Goal: Task Accomplishment & Management: Manage account settings

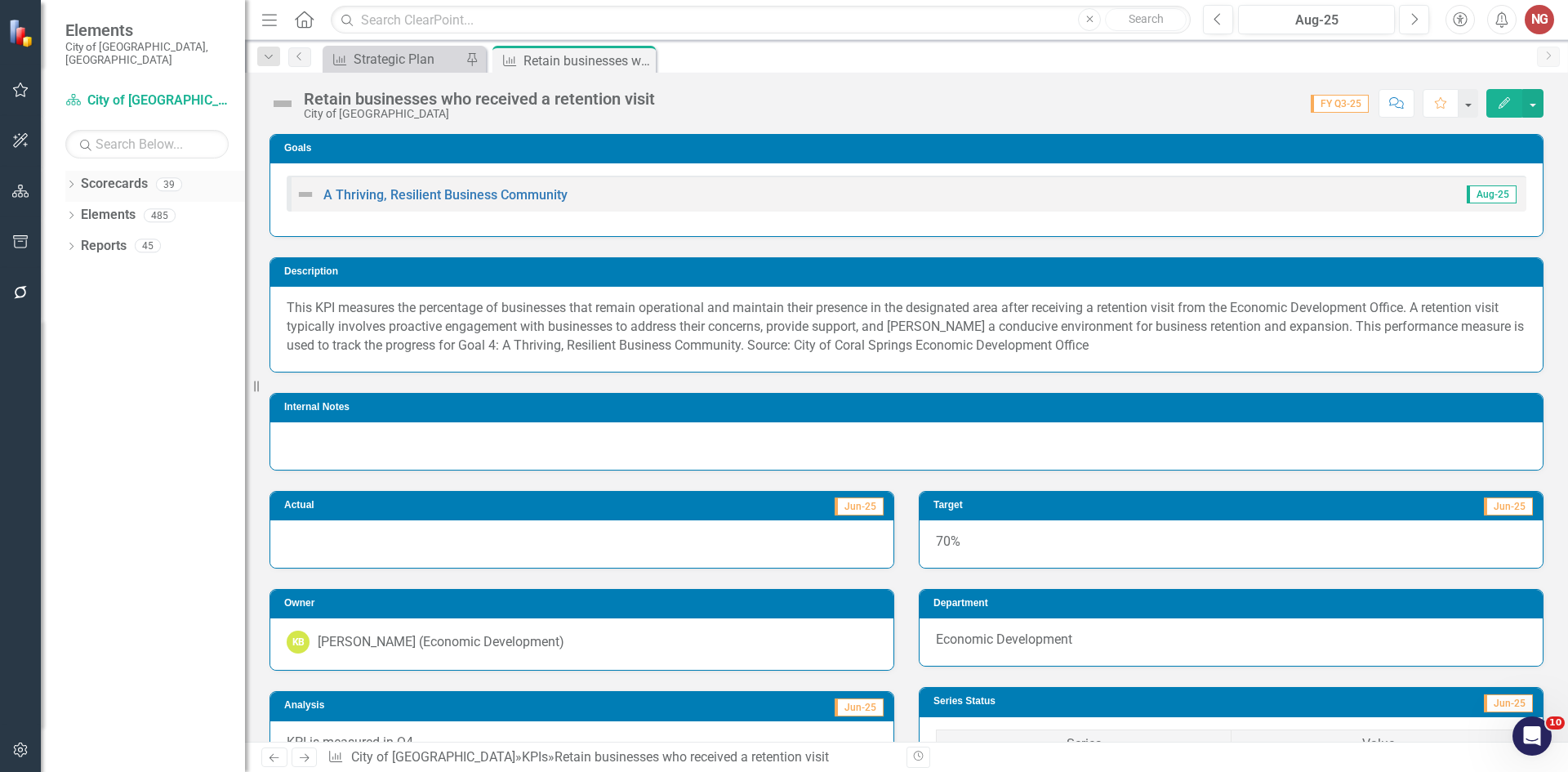
click at [68, 180] on div "Dropdown" at bounding box center [70, 187] width 11 height 14
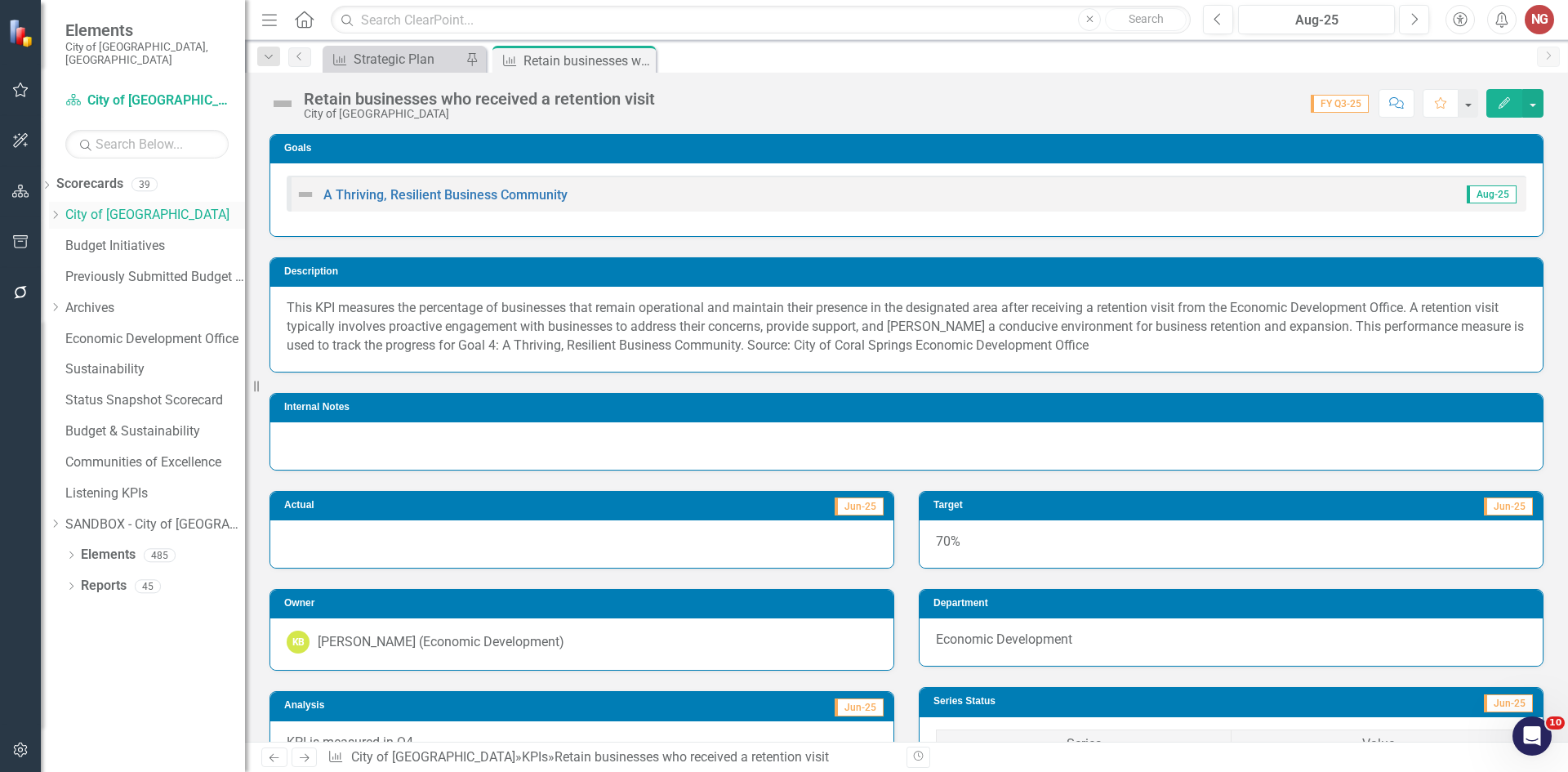
click at [81, 202] on div "Dropdown City of [GEOGRAPHIC_DATA]" at bounding box center [147, 215] width 196 height 27
click at [61, 210] on icon "Dropdown" at bounding box center [55, 215] width 12 height 10
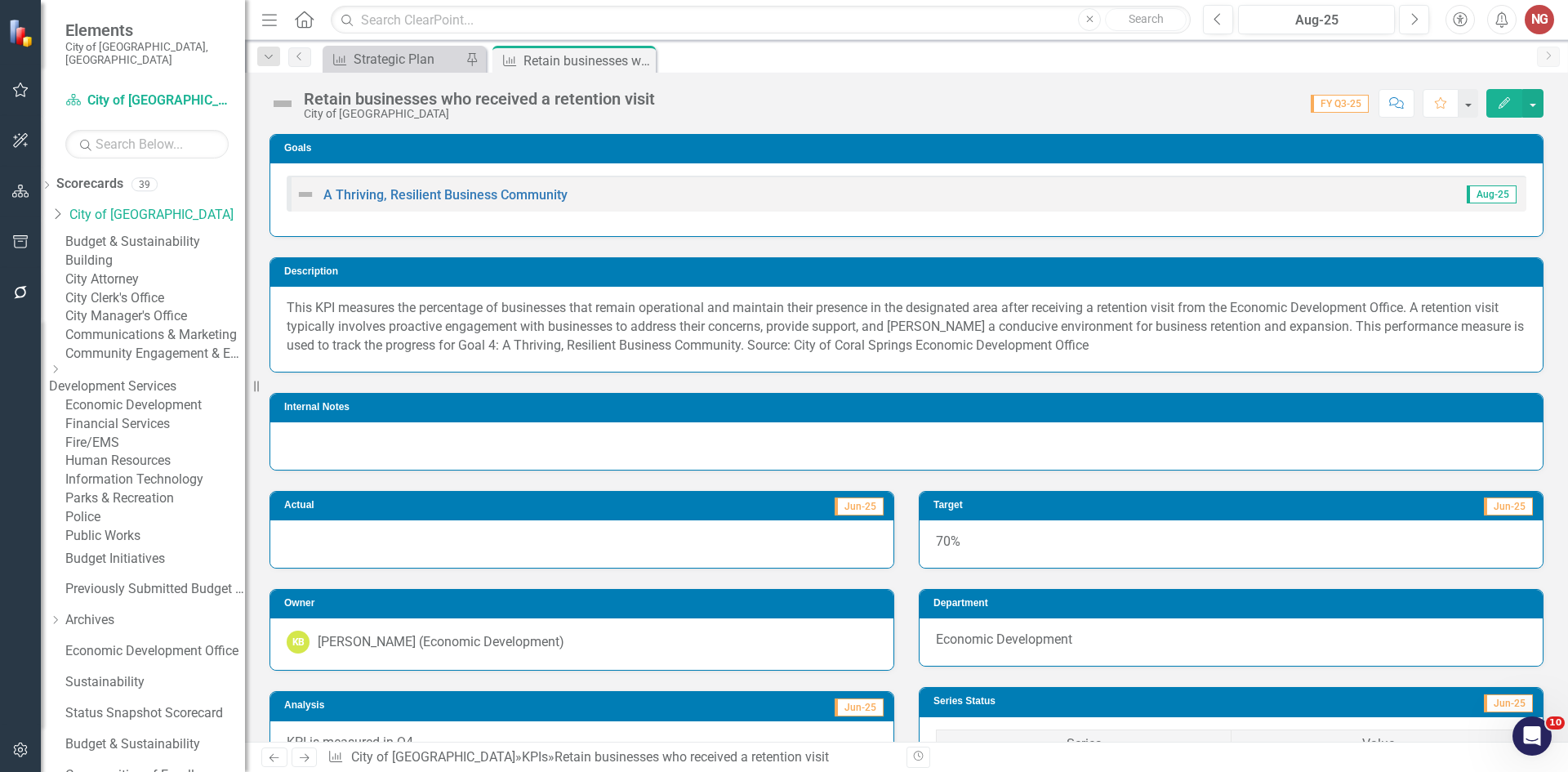
click at [137, 509] on div "Parks & Recreation" at bounding box center [155, 499] width 180 height 19
click at [133, 509] on link "Parks & Recreation" at bounding box center [155, 499] width 180 height 19
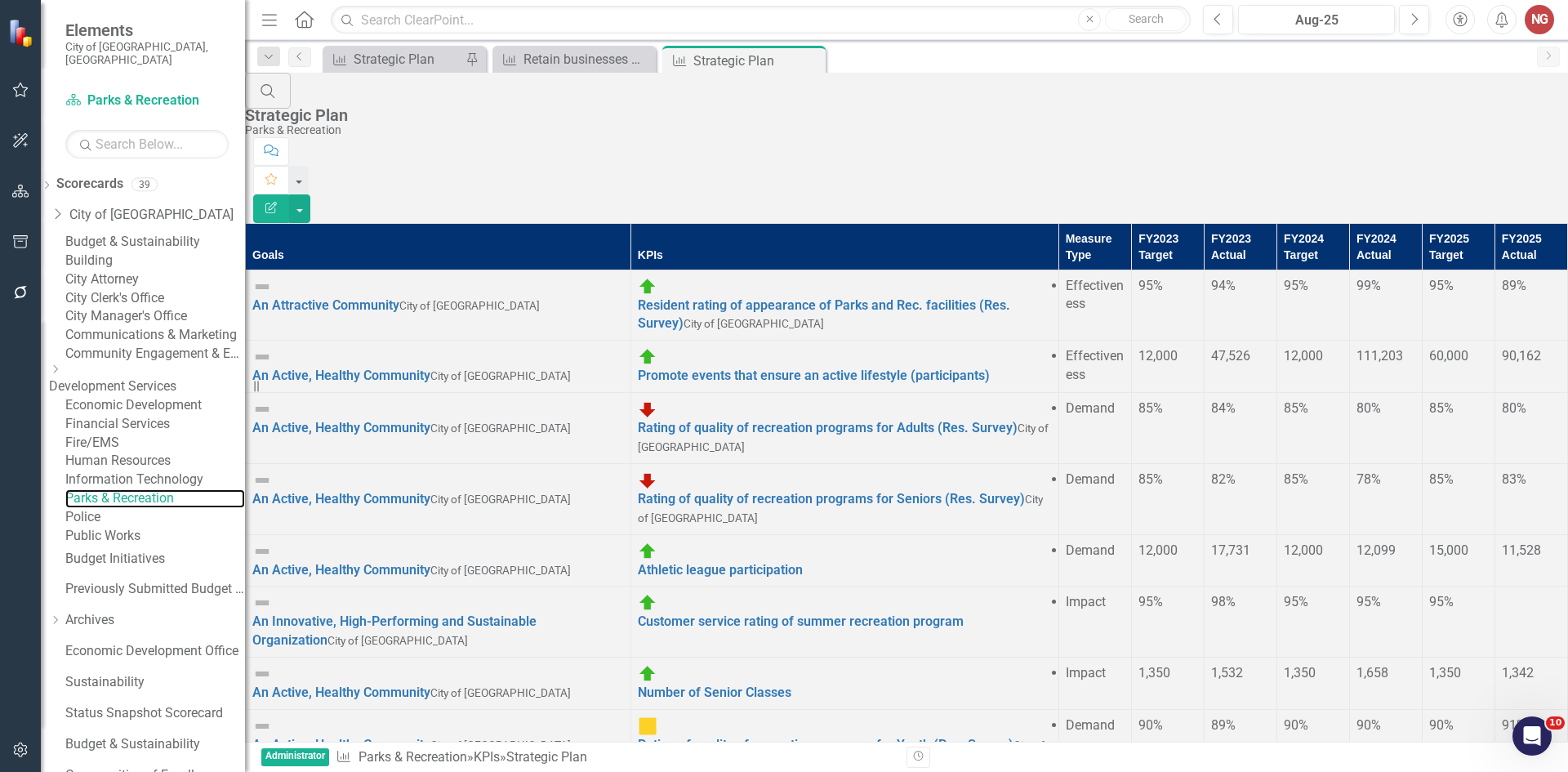
scroll to position [256, 0]
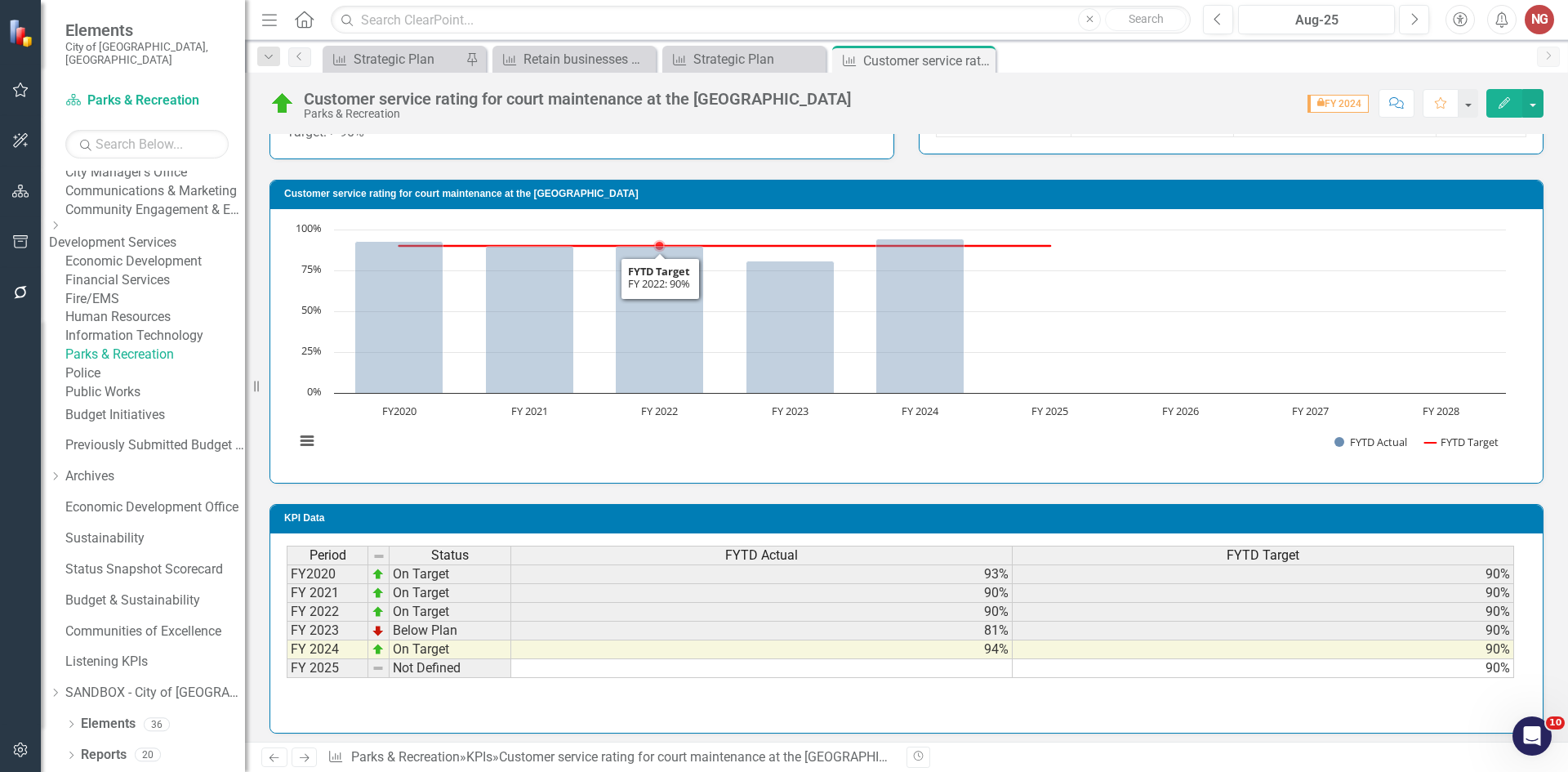
scroll to position [852, 0]
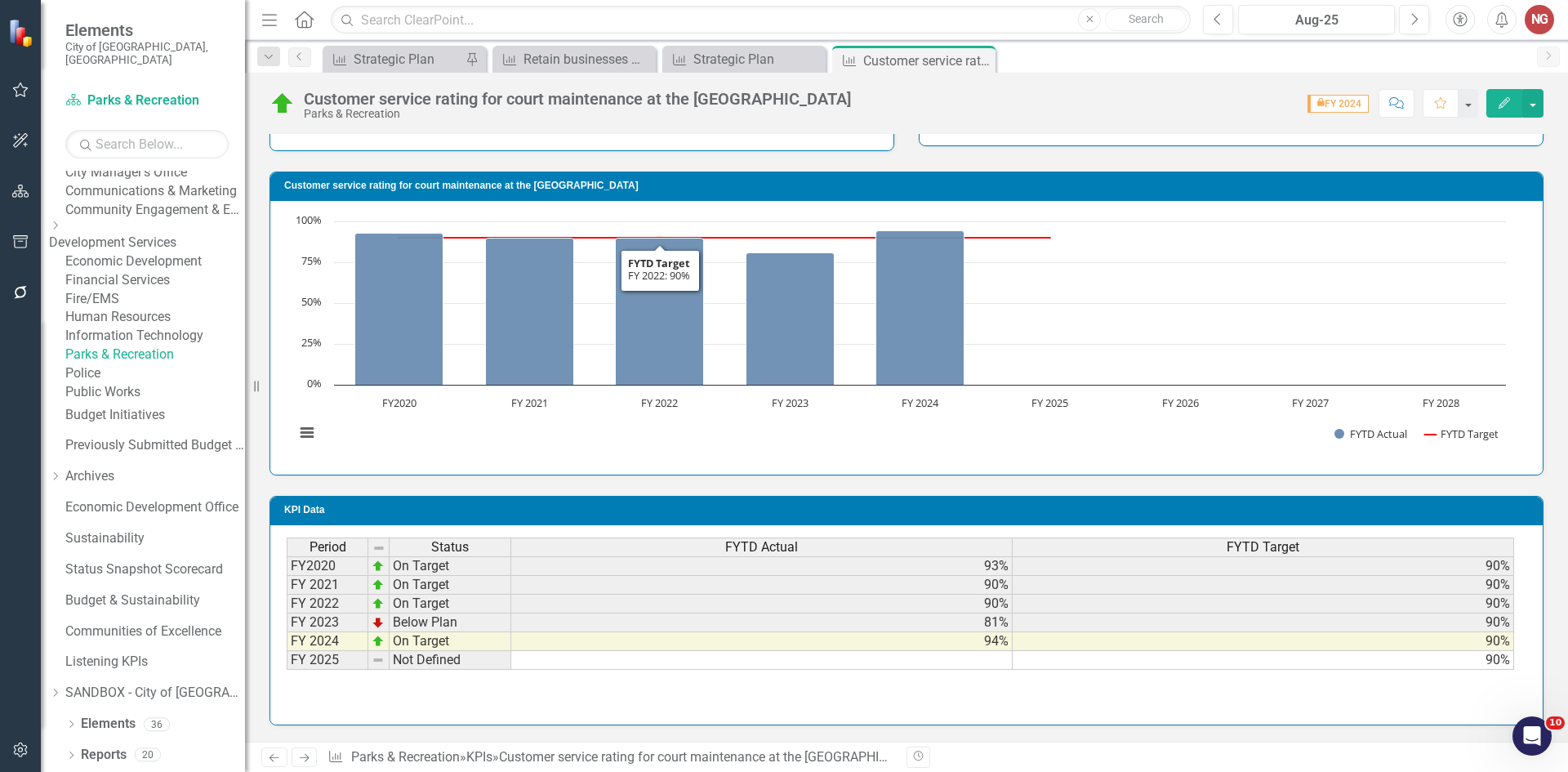
click at [953, 669] on td at bounding box center [761, 661] width 502 height 19
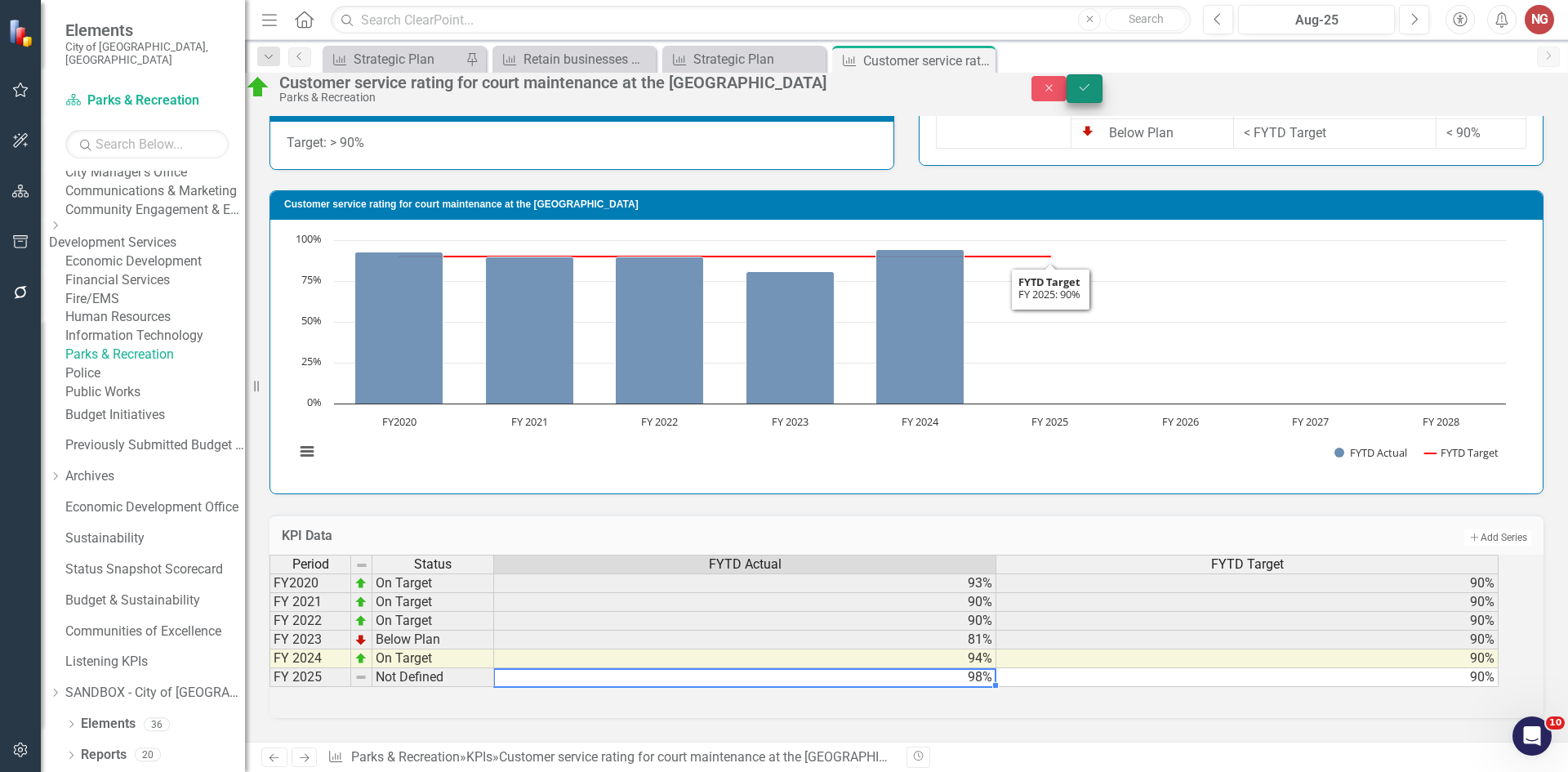
type textarea "98.27"
click at [1103, 95] on button "Save" at bounding box center [1084, 89] width 36 height 29
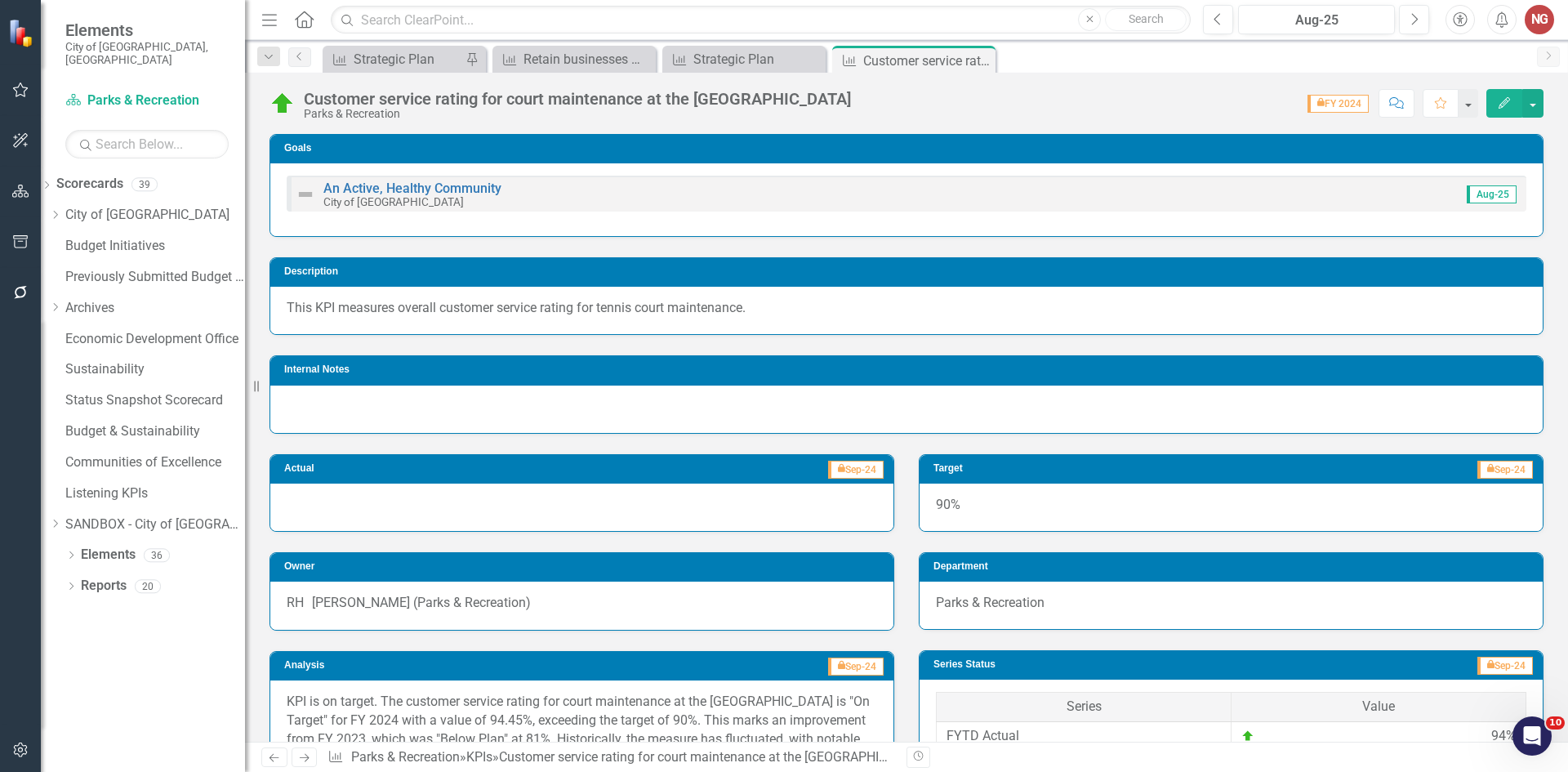
scroll to position [0, 0]
click at [1421, 20] on button "Next" at bounding box center [1414, 20] width 30 height 30
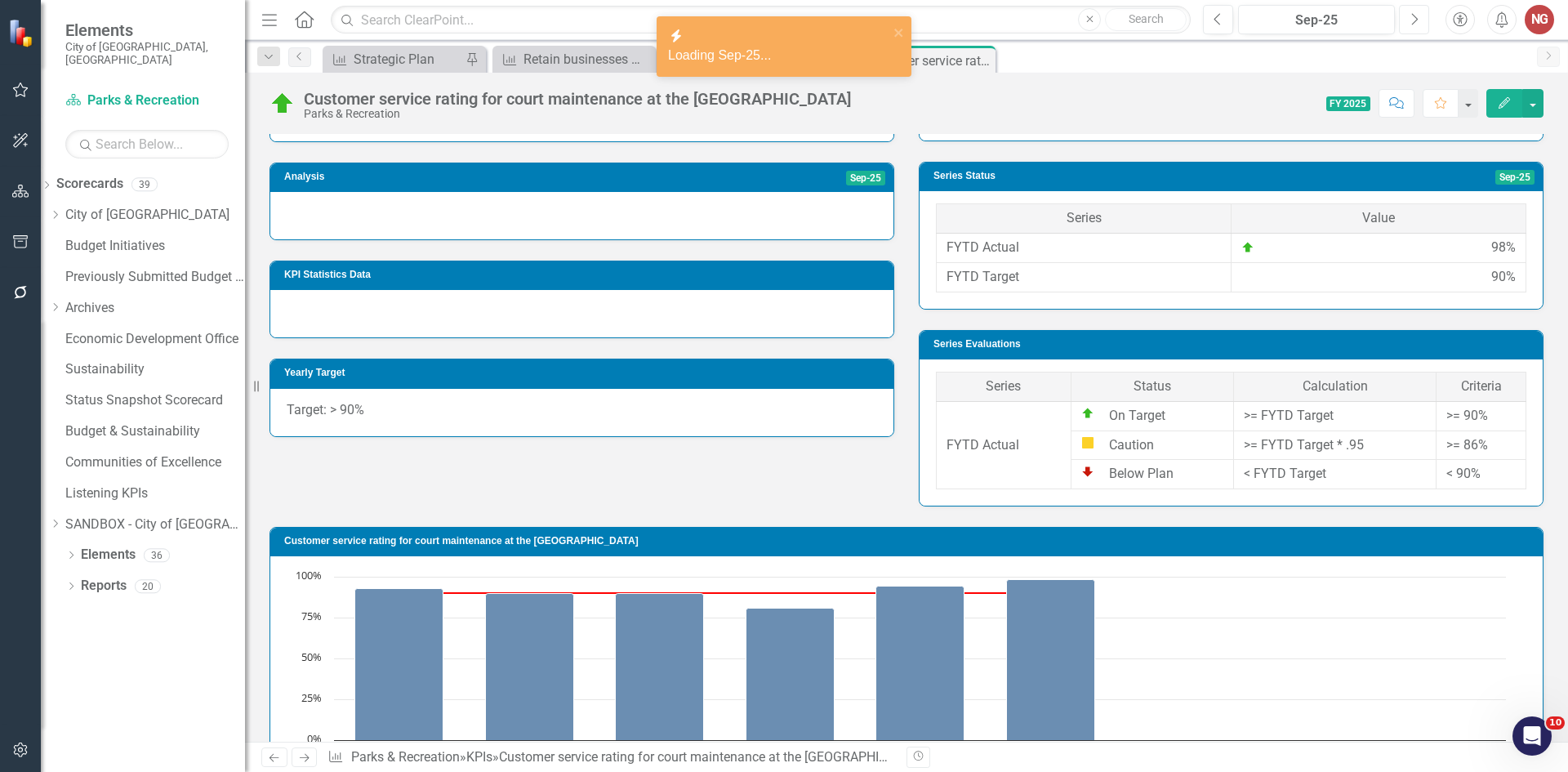
scroll to position [409, 0]
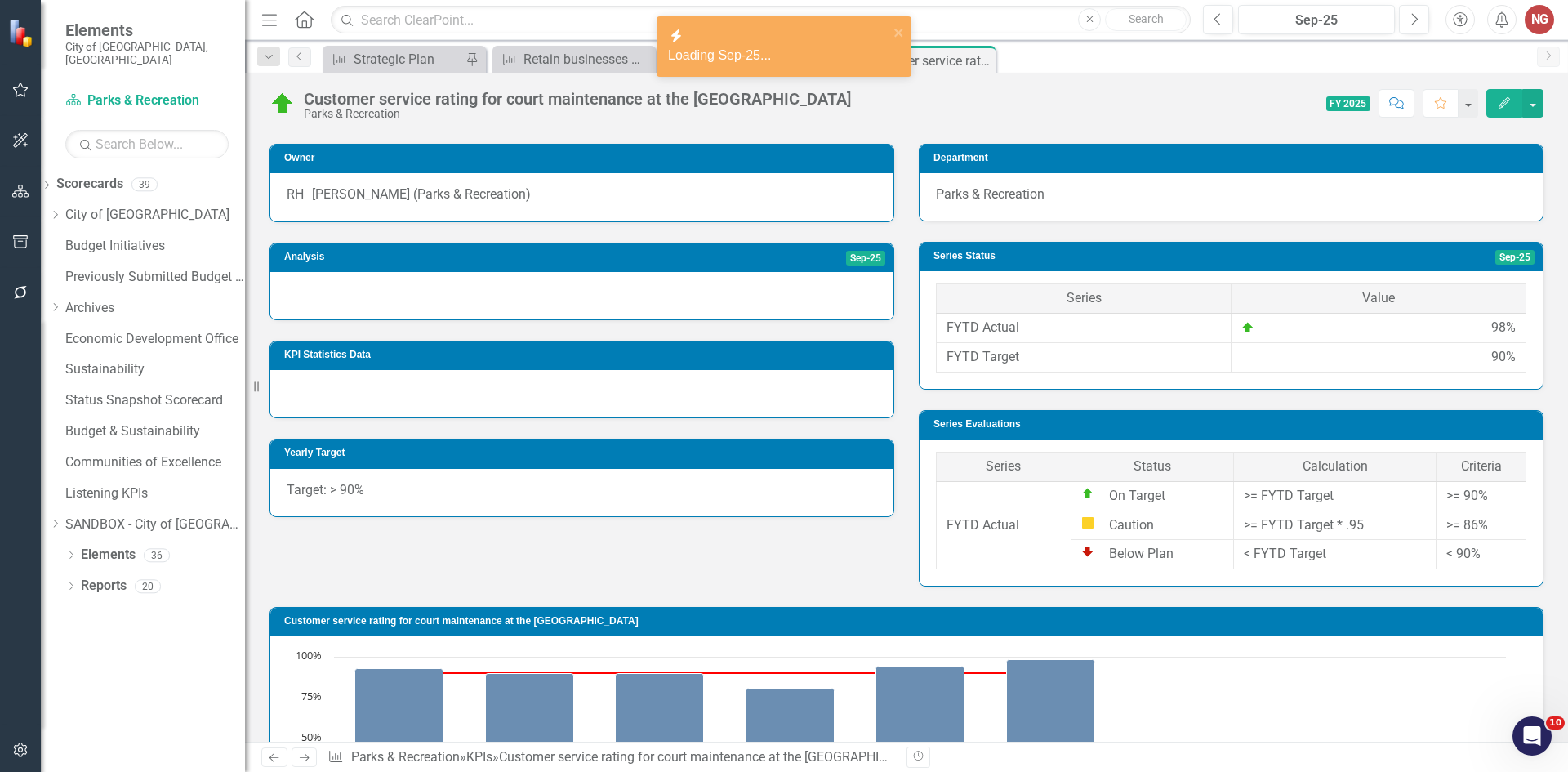
click at [310, 402] on div at bounding box center [581, 394] width 623 height 48
click at [310, 401] on div at bounding box center [581, 394] width 623 height 48
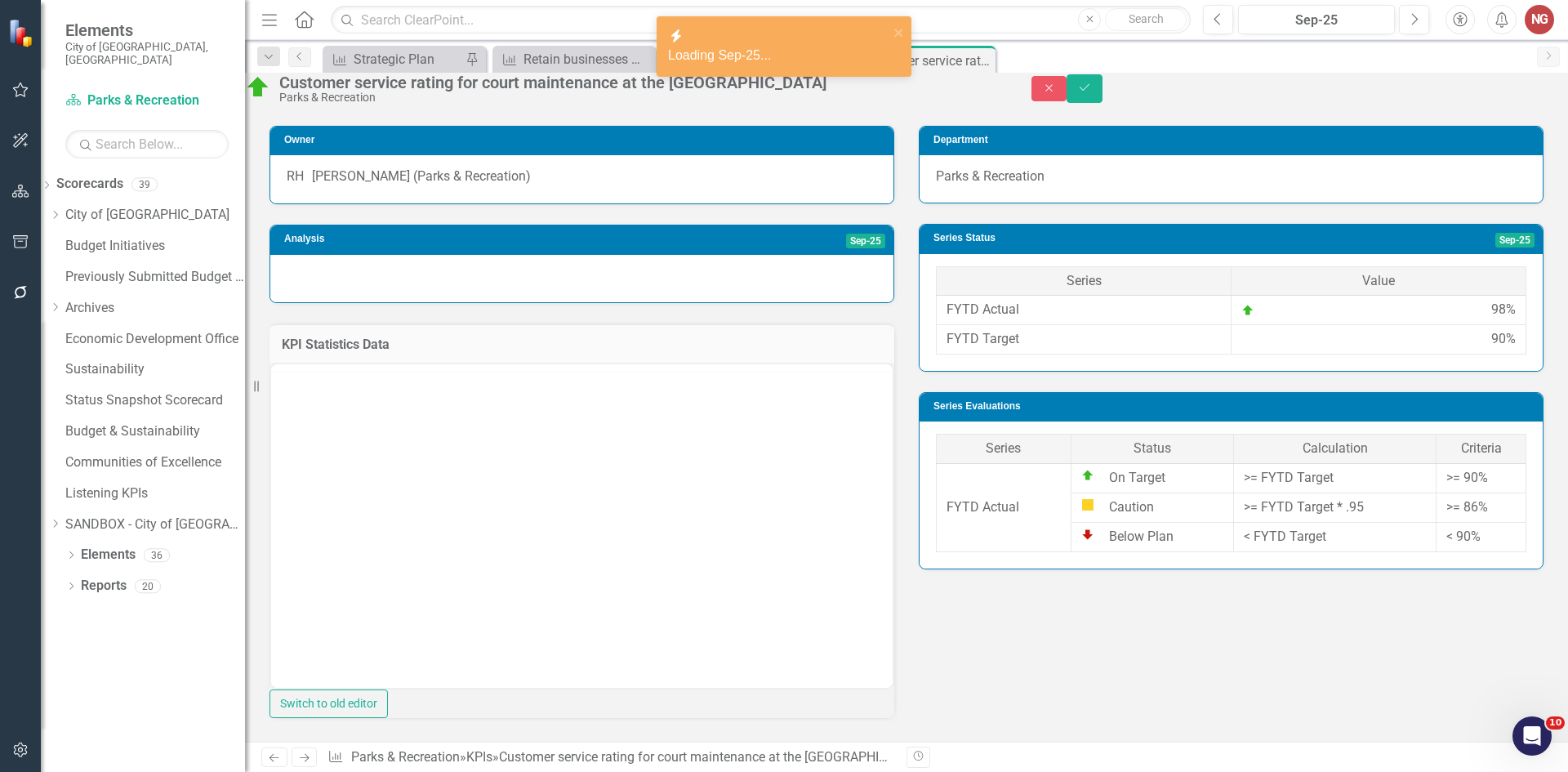
scroll to position [0, 0]
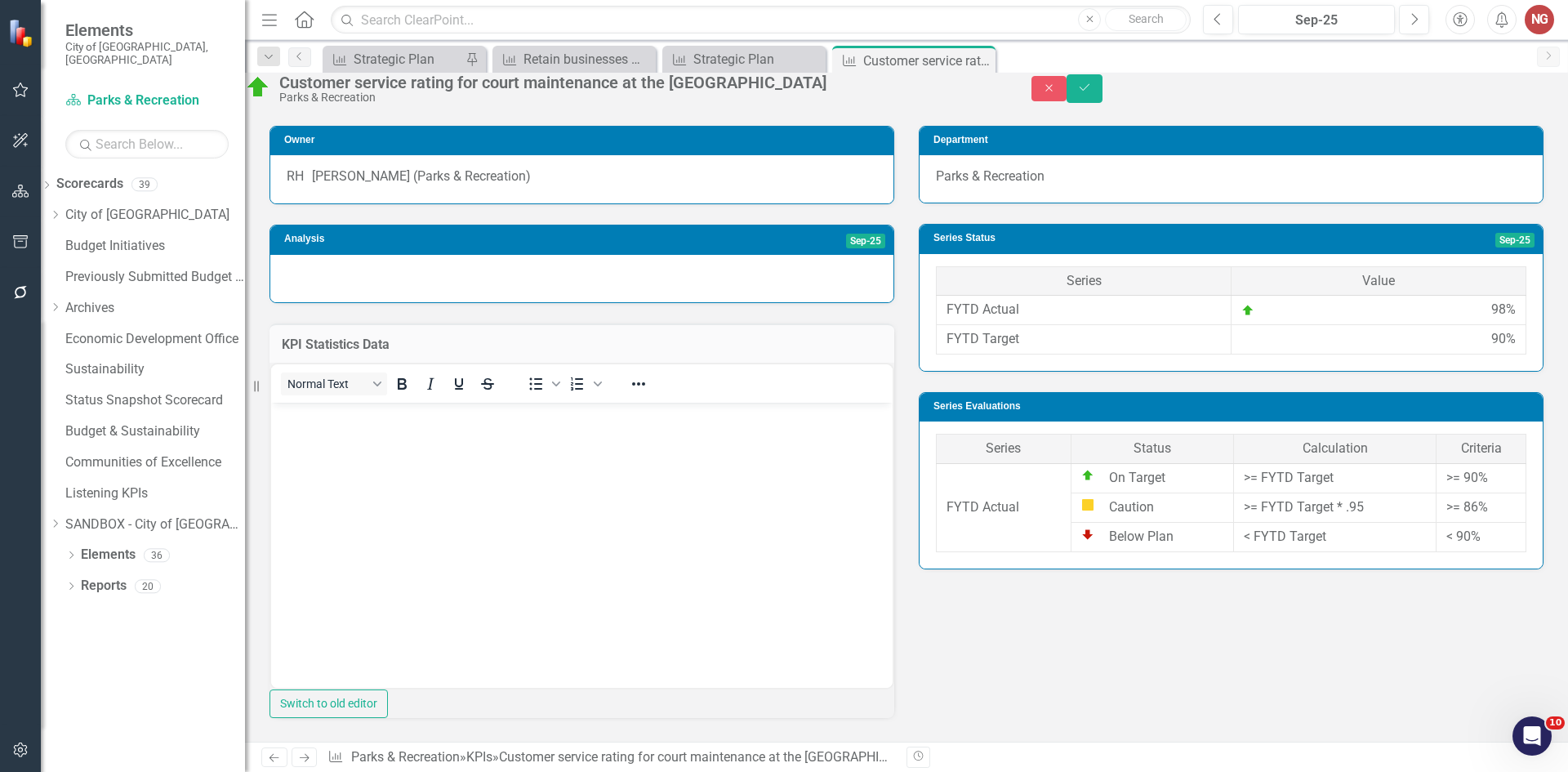
click at [650, 303] on div at bounding box center [581, 278] width 623 height 48
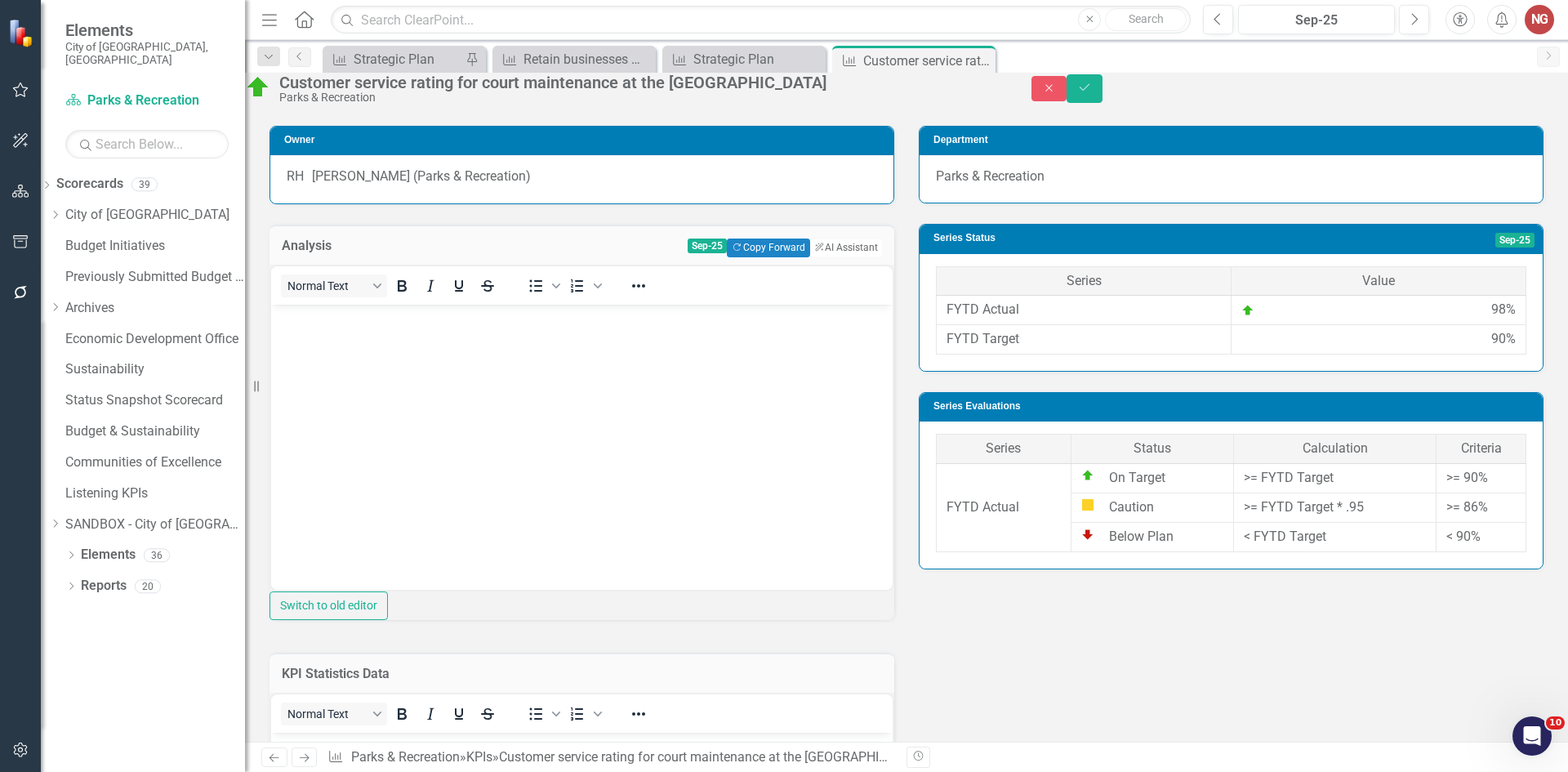
click at [370, 353] on body "Rich Text Area. Press ALT-0 for help." at bounding box center [581, 427] width 621 height 245
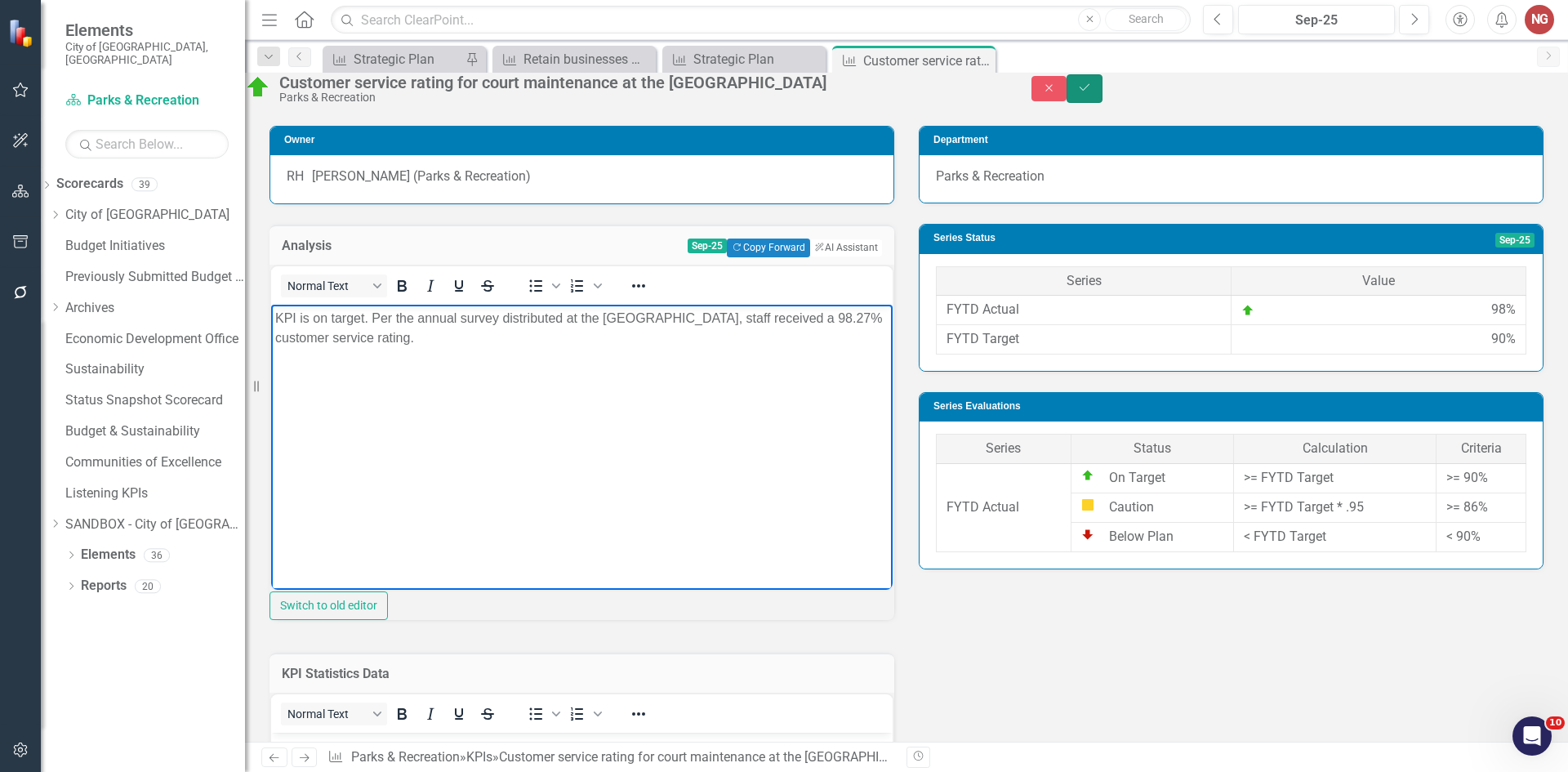
click at [1092, 93] on icon "Save" at bounding box center [1085, 87] width 15 height 11
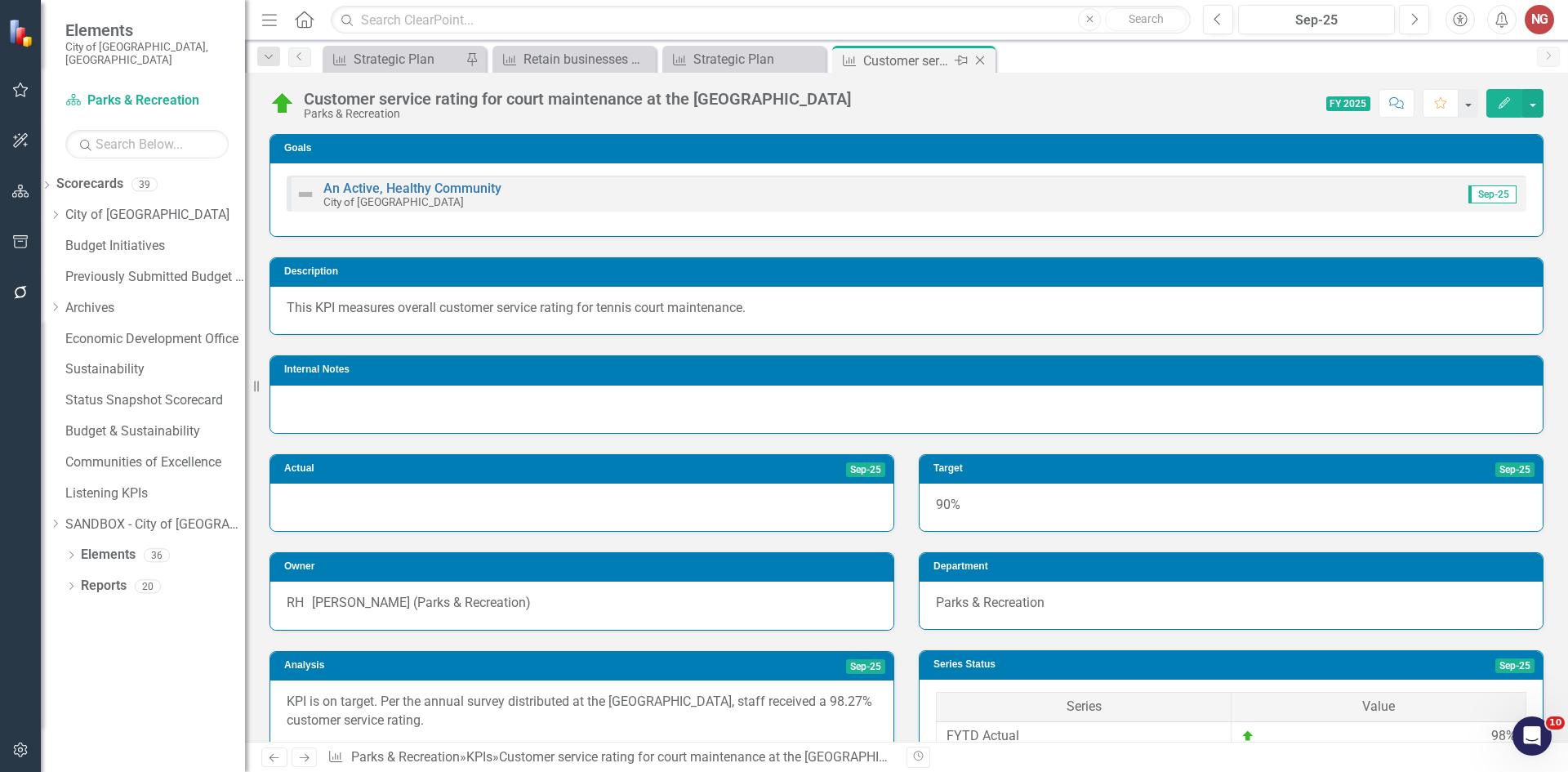
click at [980, 58] on icon "Close" at bounding box center [980, 60] width 17 height 13
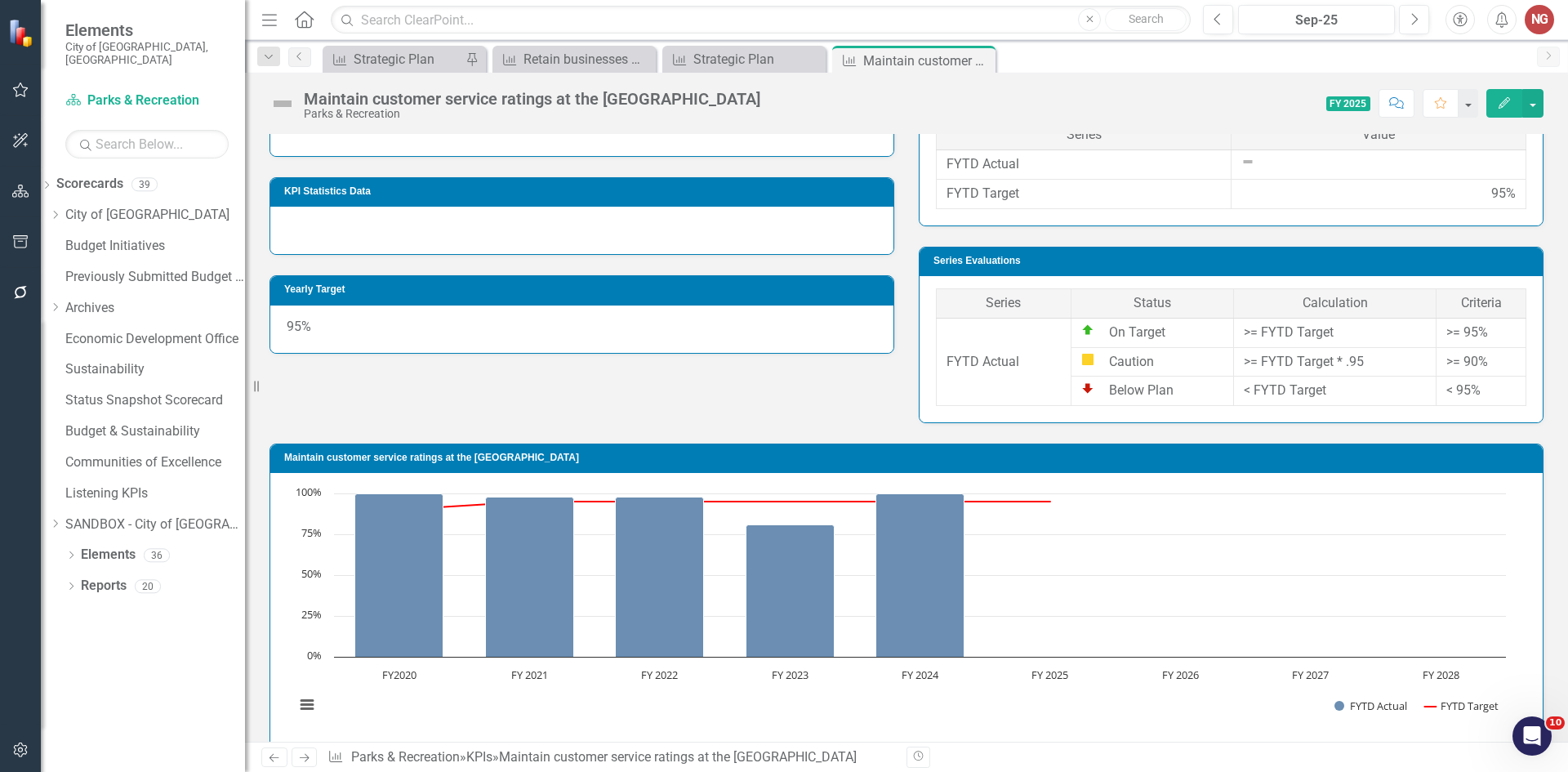
scroll to position [845, 0]
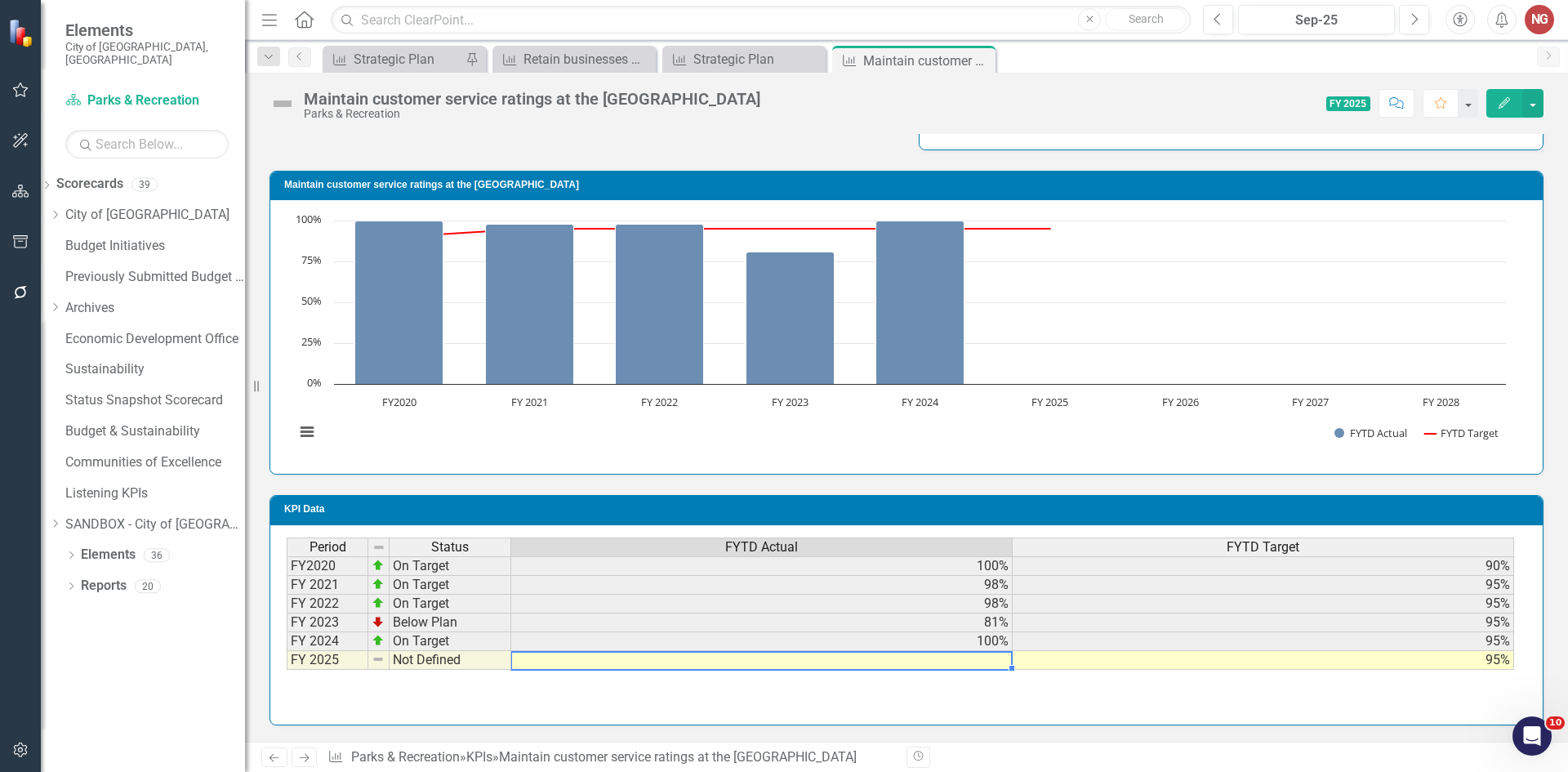
click at [982, 661] on td at bounding box center [761, 661] width 502 height 19
click at [739, 63] on div "Strategic Plan" at bounding box center [749, 58] width 112 height 20
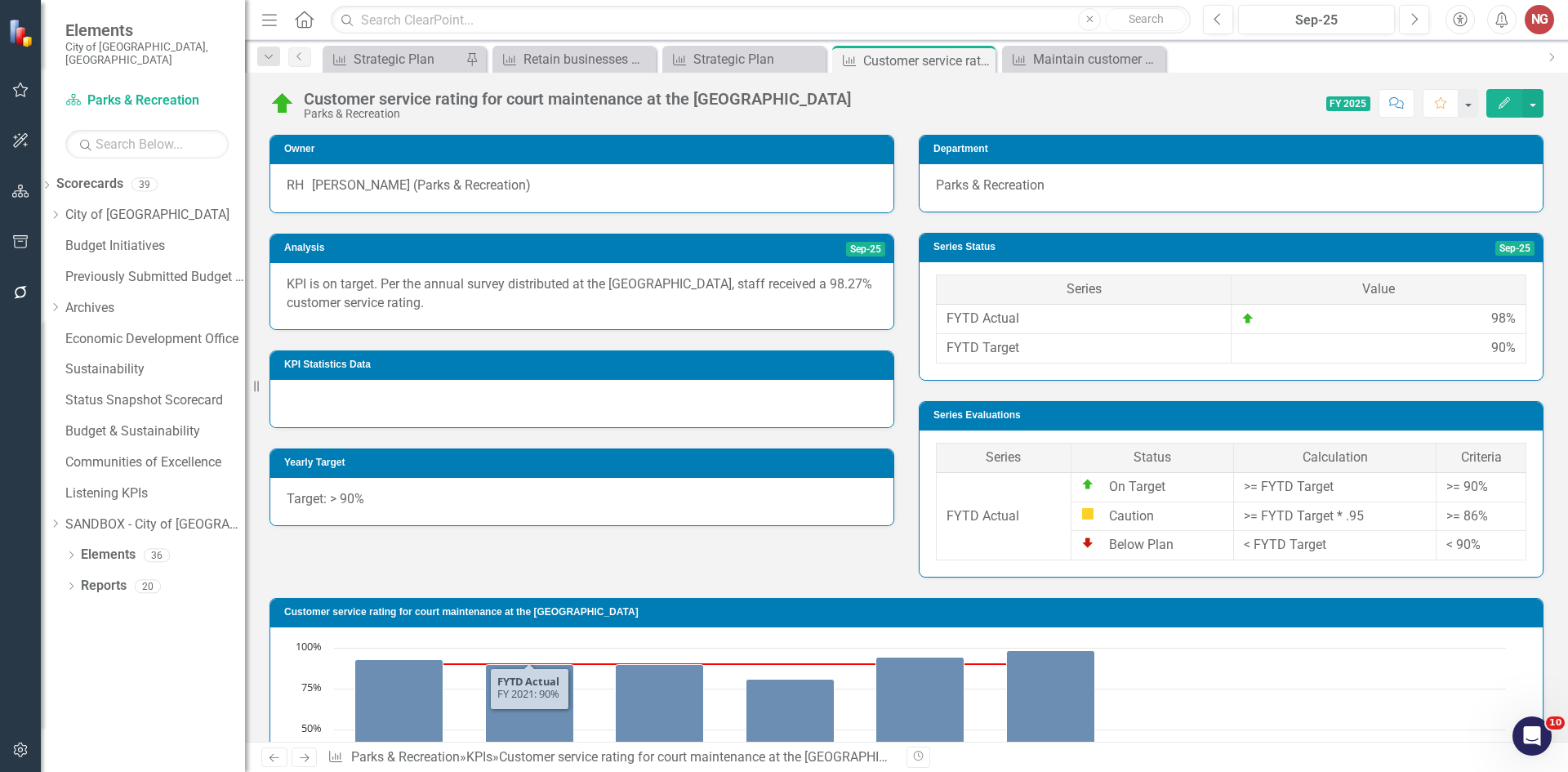
scroll to position [409, 0]
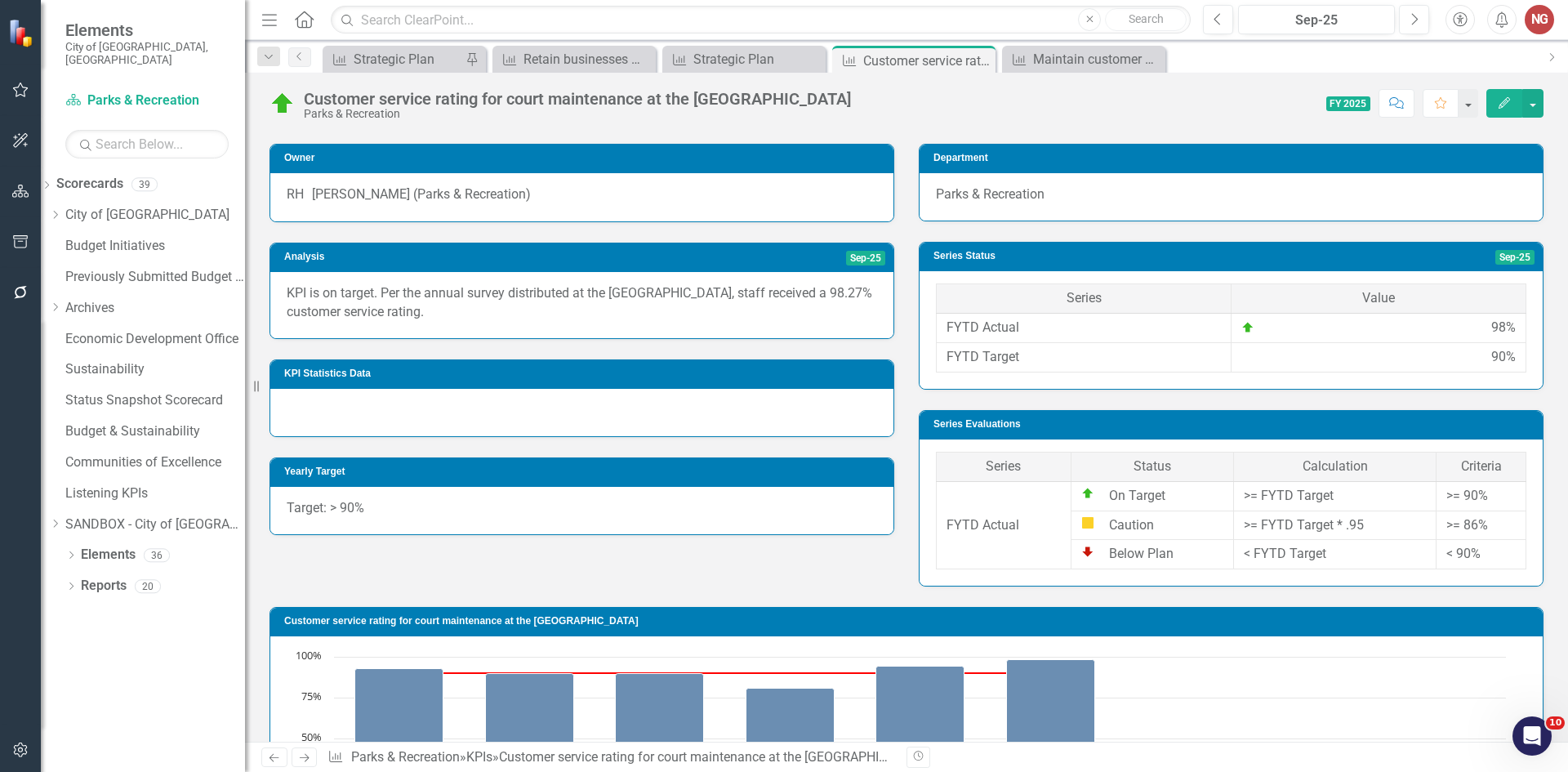
click at [395, 300] on p "KPI is on target. Per the annual survey distributed at the [GEOGRAPHIC_DATA], s…" at bounding box center [581, 303] width 590 height 37
click at [394, 300] on p "KPI is on target. Per the annual survey distributed at the [GEOGRAPHIC_DATA], s…" at bounding box center [581, 303] width 590 height 37
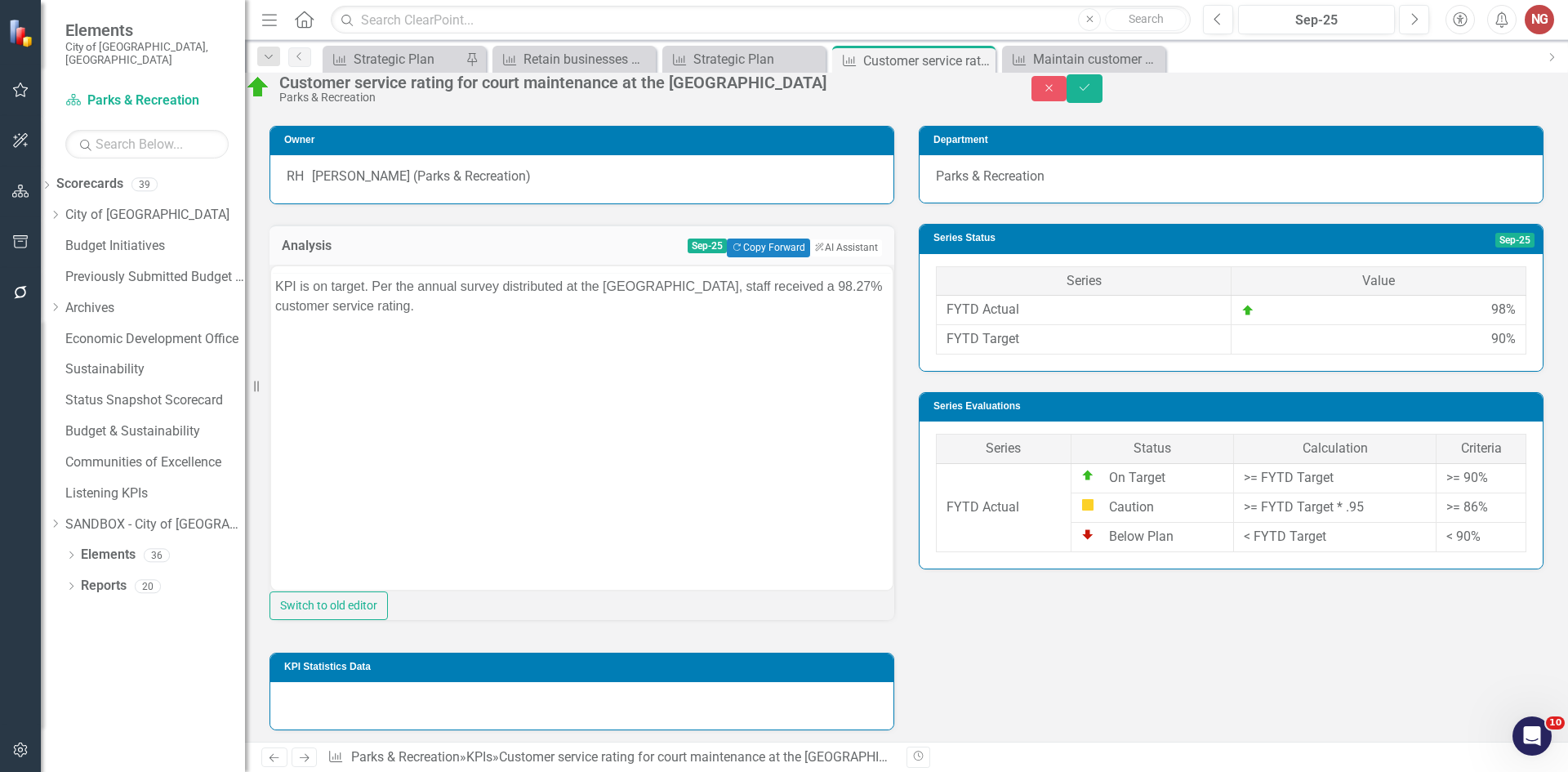
scroll to position [0, 0]
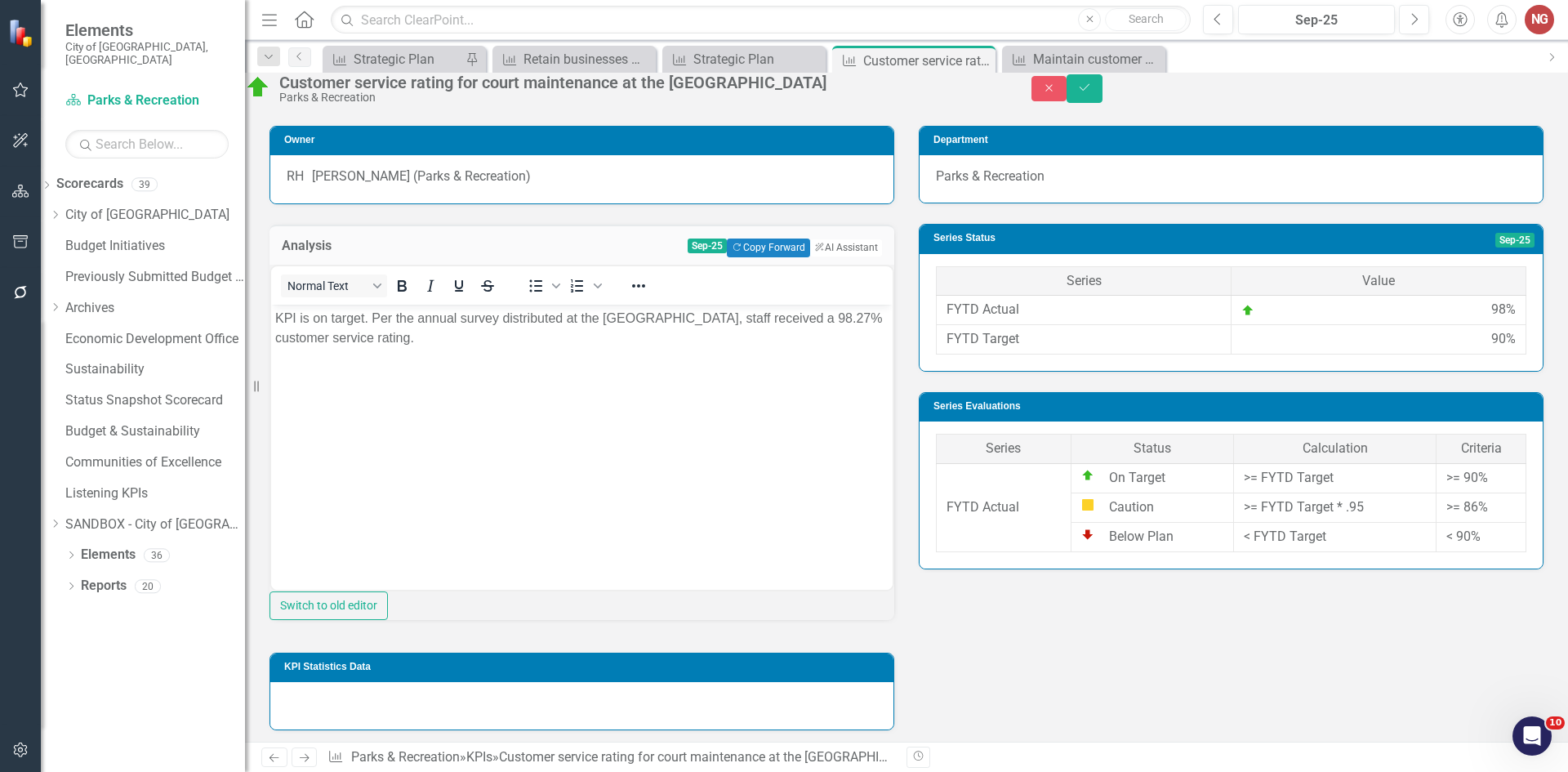
click at [376, 332] on p "KPI is on target. Per the annual survey distributed at the [GEOGRAPHIC_DATA], s…" at bounding box center [582, 327] width 614 height 39
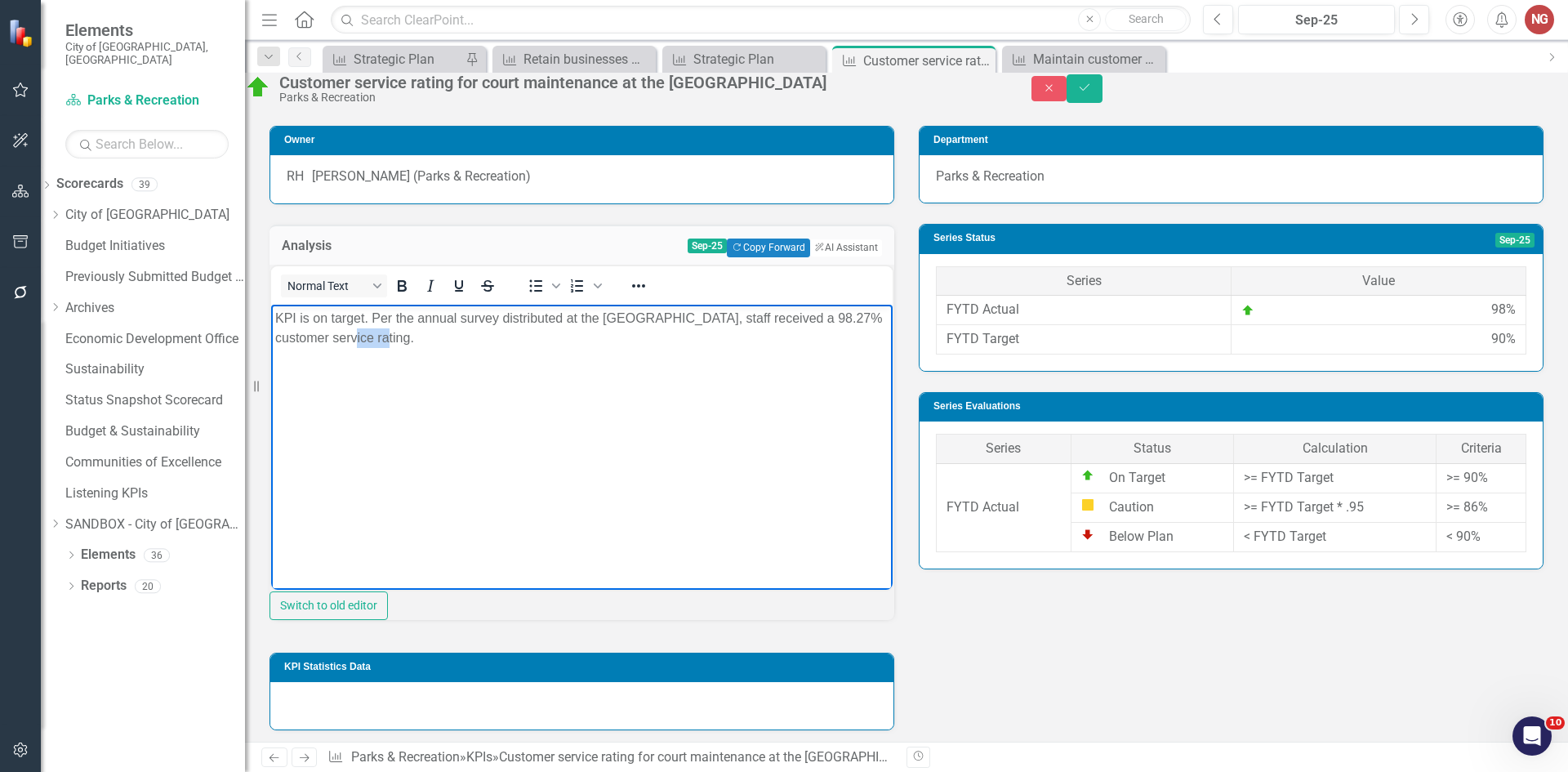
click at [376, 332] on p "KPI is on target. Per the annual survey distributed at the [GEOGRAPHIC_DATA], s…" at bounding box center [582, 327] width 614 height 39
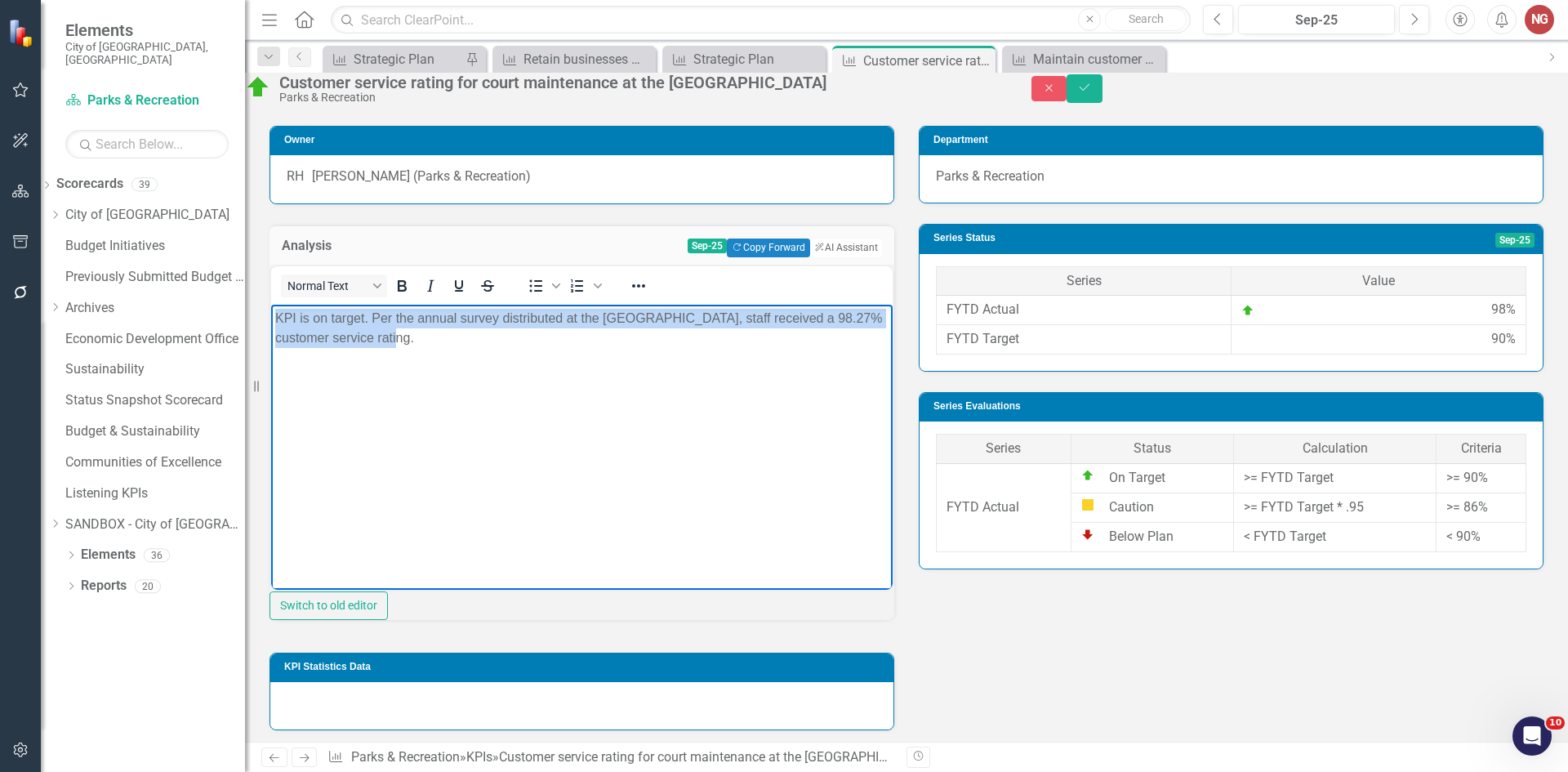
click at [376, 332] on p "KPI is on target. Per the annual survey distributed at the [GEOGRAPHIC_DATA], s…" at bounding box center [582, 327] width 614 height 39
copy p "KPI is on target. Per the annual survey distributed at the [GEOGRAPHIC_DATA], s…"
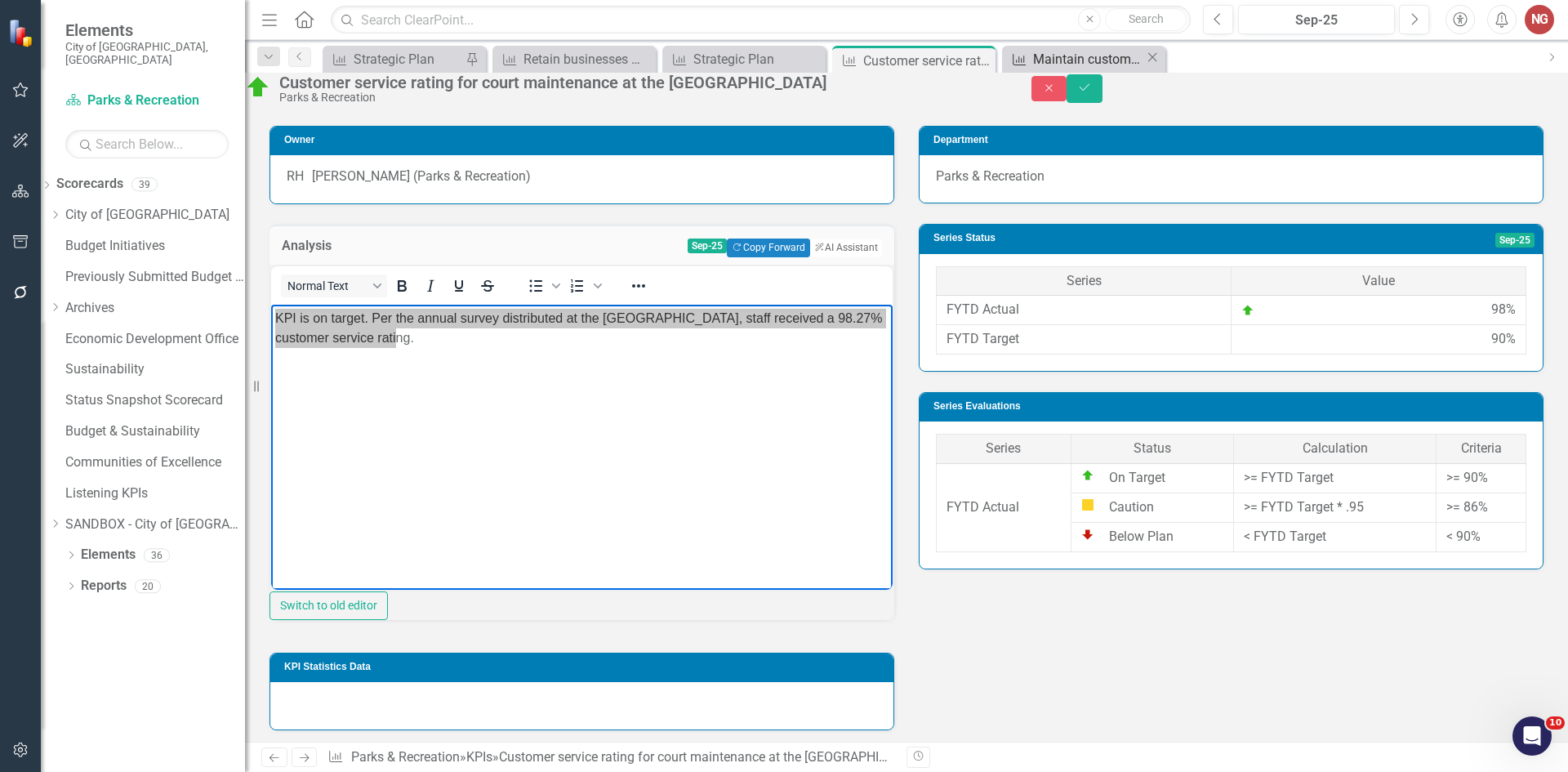
click at [1058, 60] on div "Maintain customer service ratings at the [GEOGRAPHIC_DATA]" at bounding box center [1089, 58] width 112 height 20
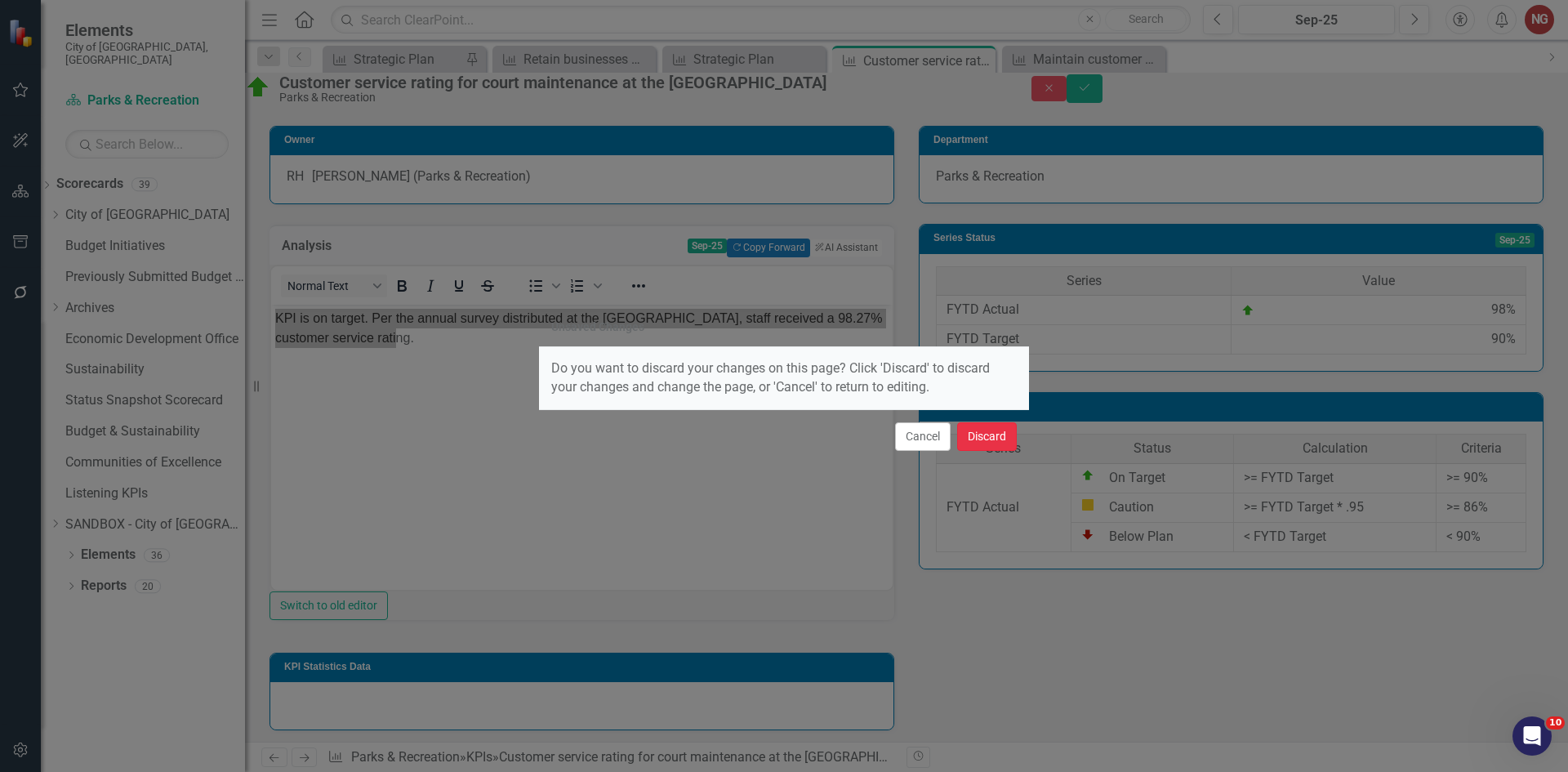
click at [999, 437] on button "Discard" at bounding box center [987, 436] width 60 height 29
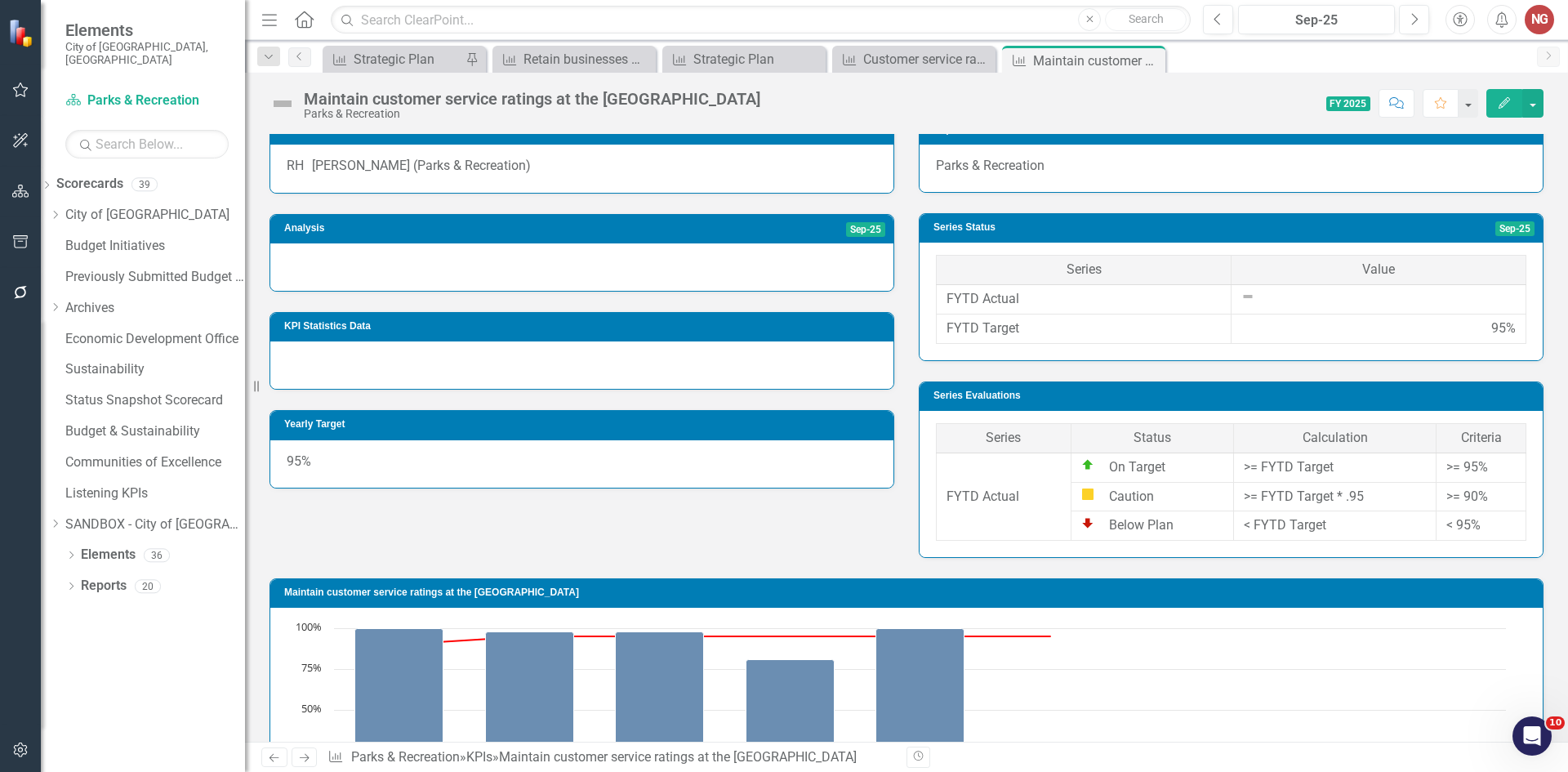
scroll to position [409, 0]
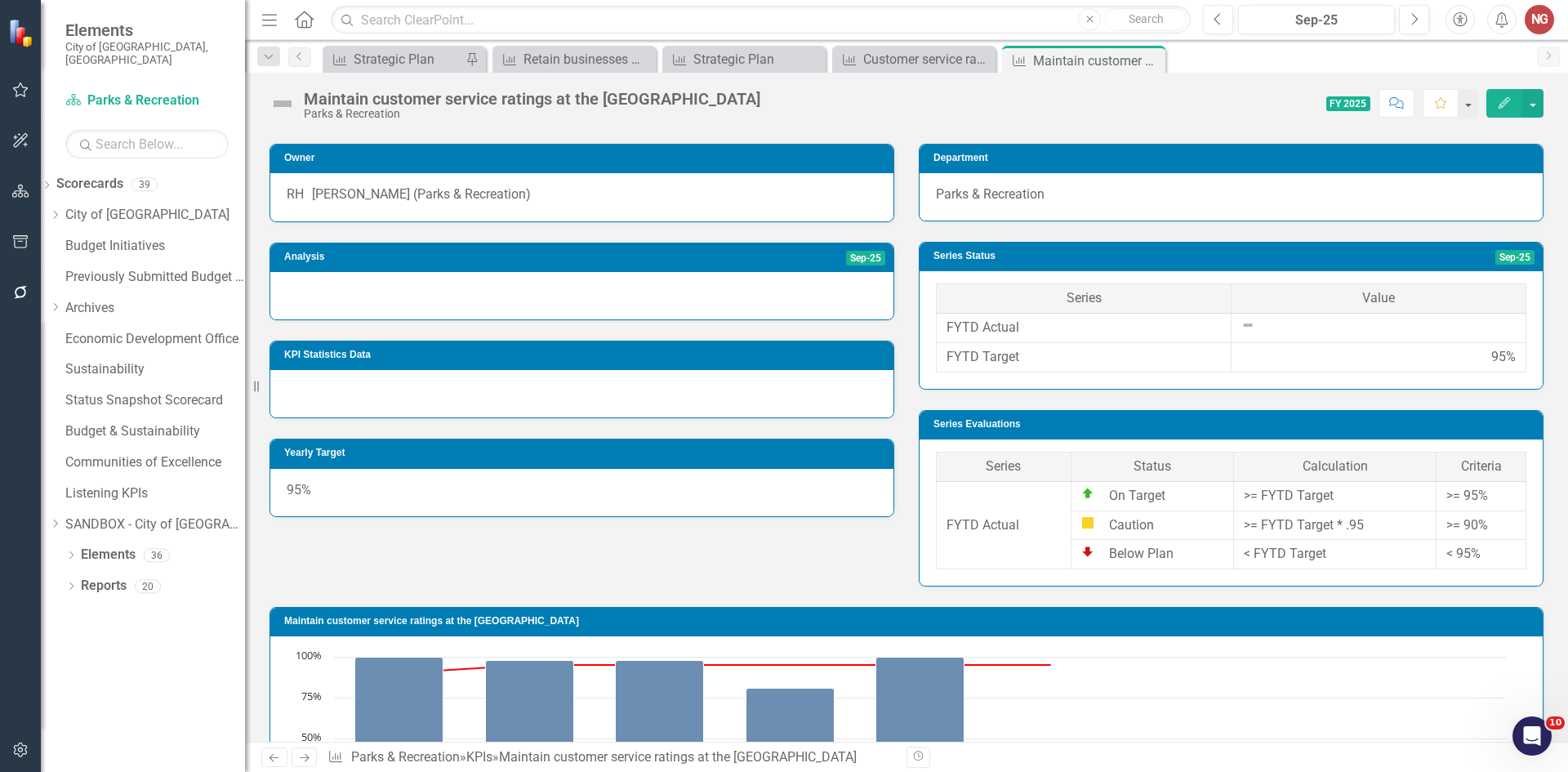
click at [329, 283] on div at bounding box center [581, 296] width 623 height 48
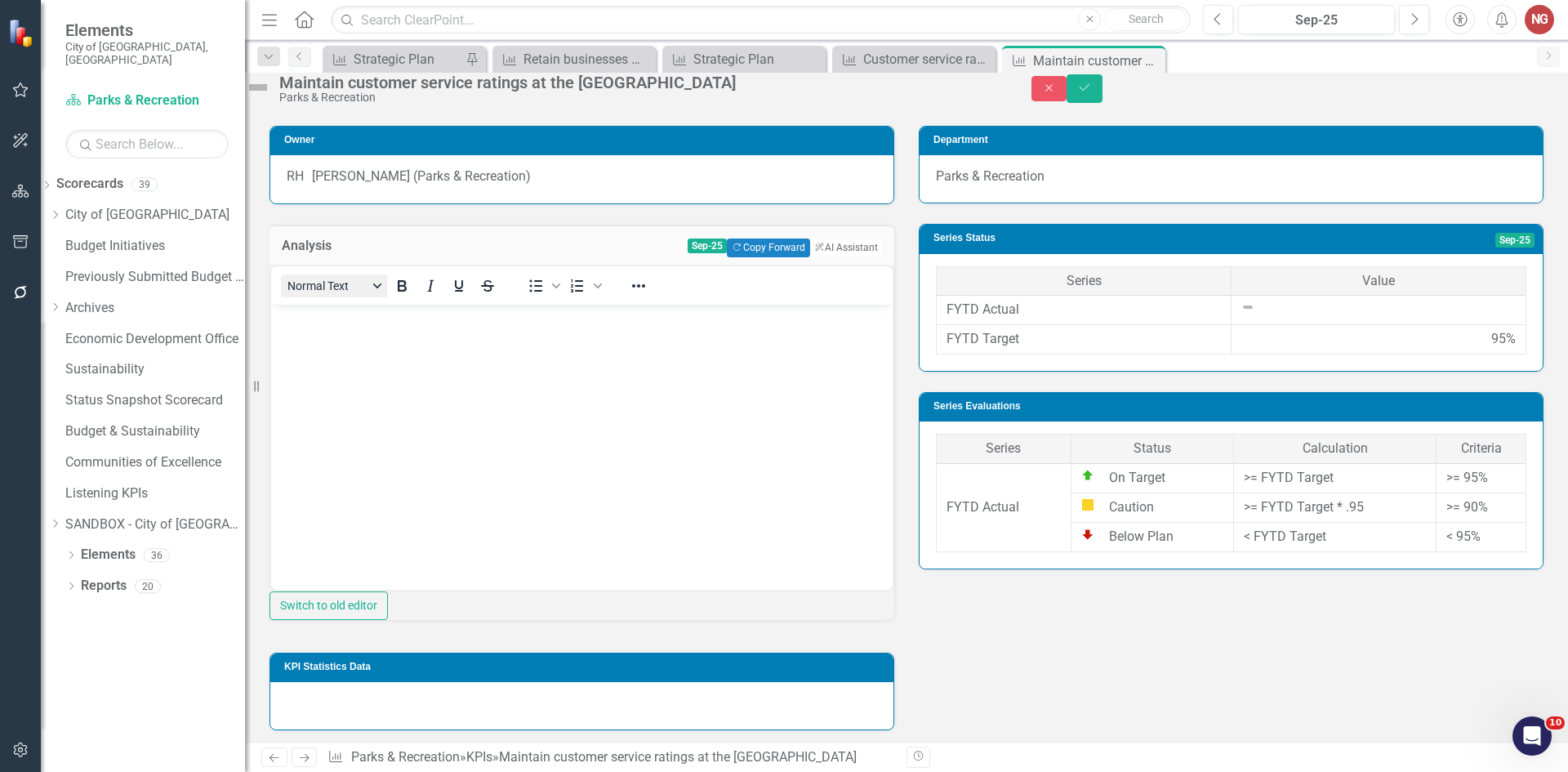
scroll to position [0, 0]
click at [310, 322] on p "Rich Text Area. Press ALT-0 for help." at bounding box center [582, 317] width 614 height 20
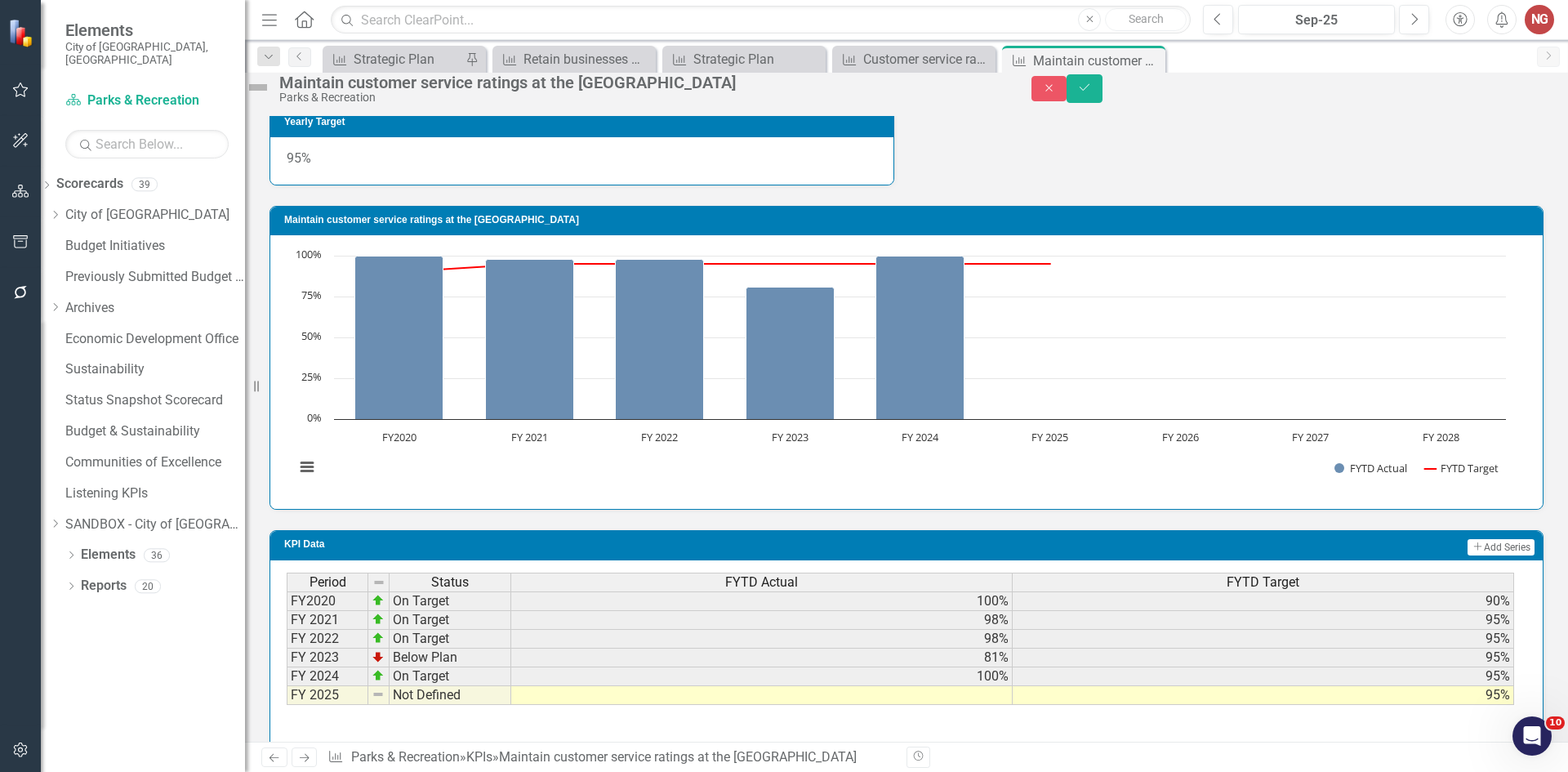
scroll to position [1146, 0]
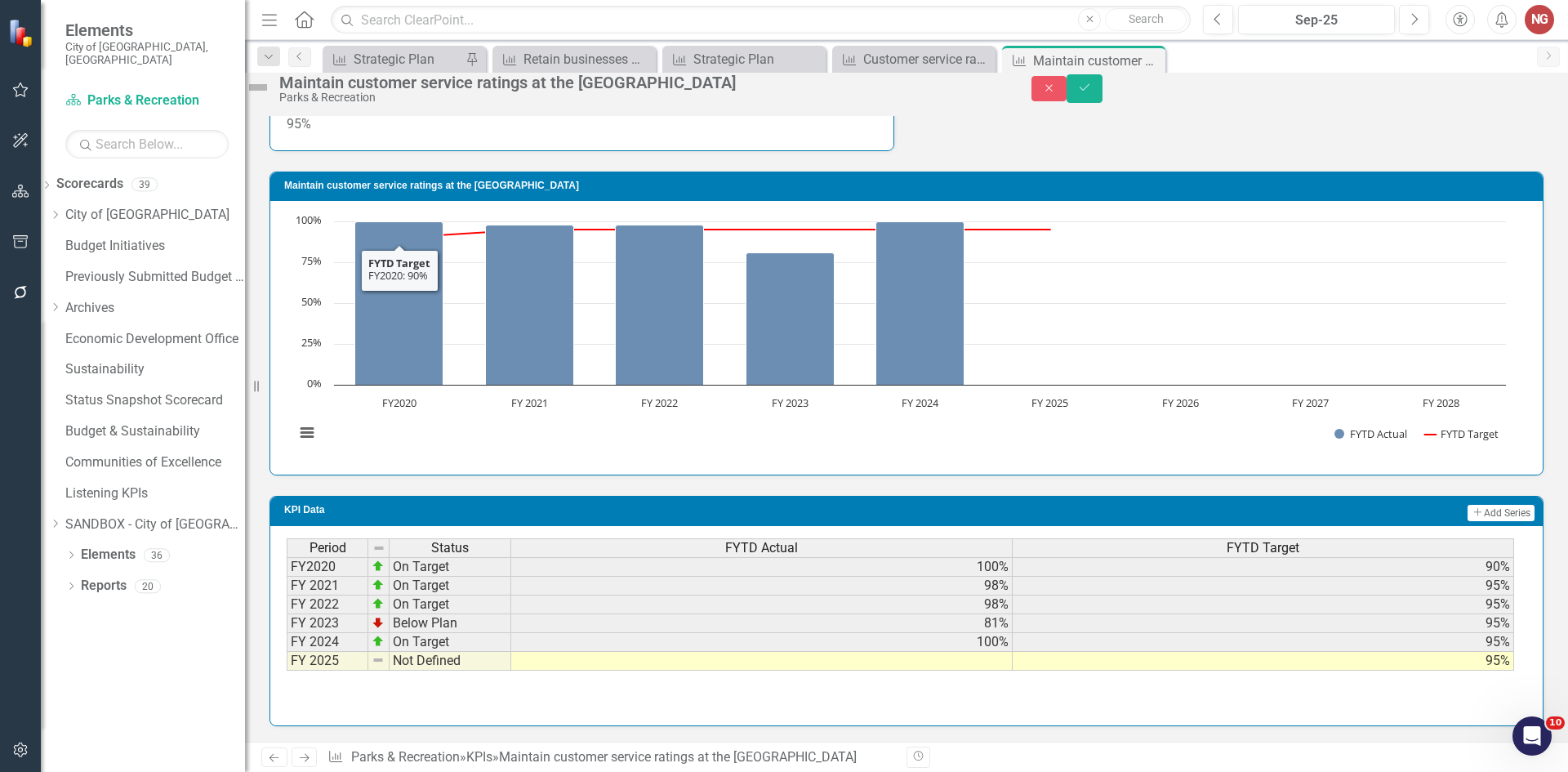
click at [940, 666] on td at bounding box center [761, 662] width 502 height 19
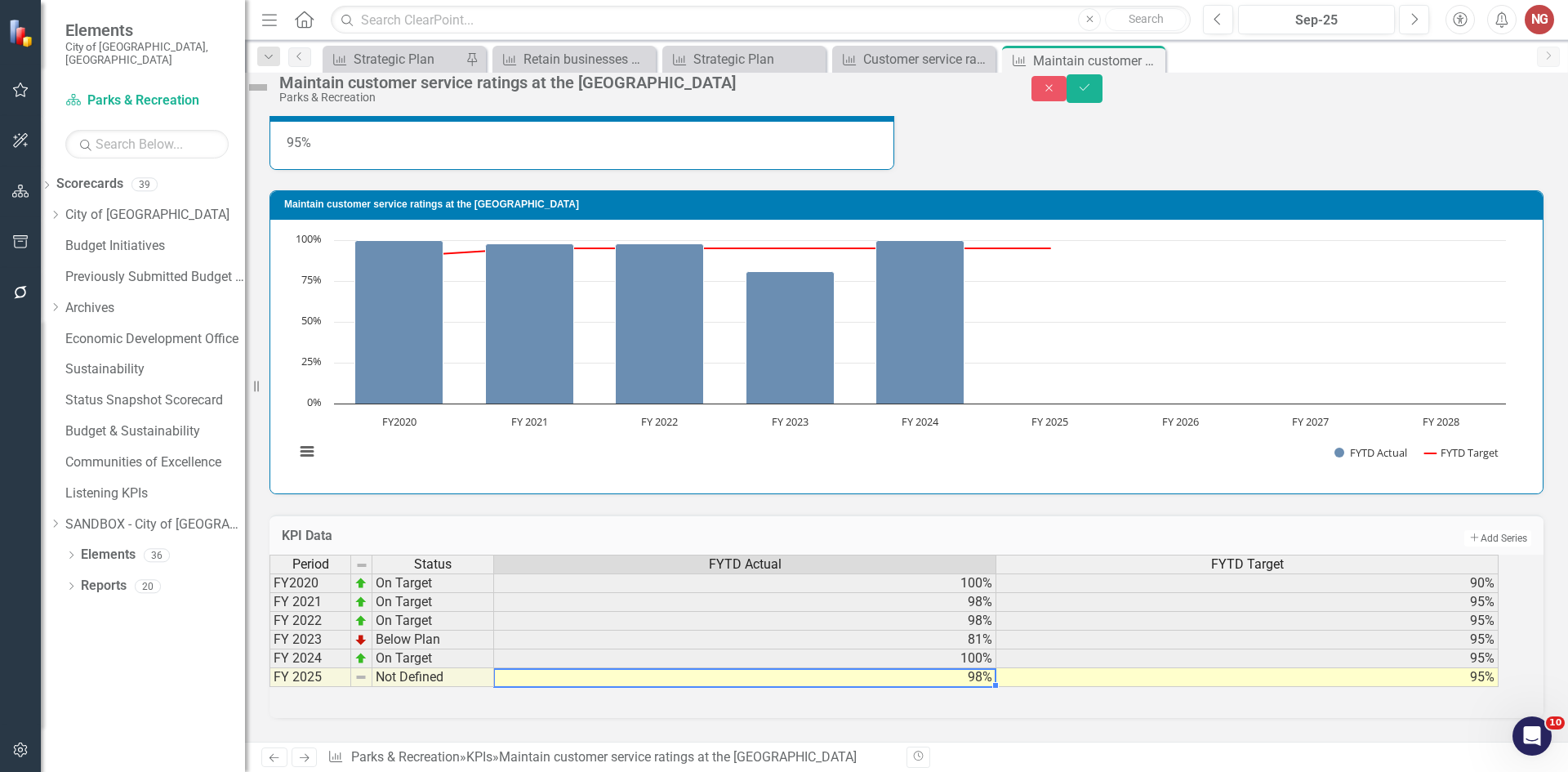
click at [975, 670] on td "98%" at bounding box center [746, 678] width 502 height 19
click at [977, 669] on td "98%" at bounding box center [746, 678] width 502 height 19
click at [987, 678] on td "98%" at bounding box center [746, 678] width 502 height 19
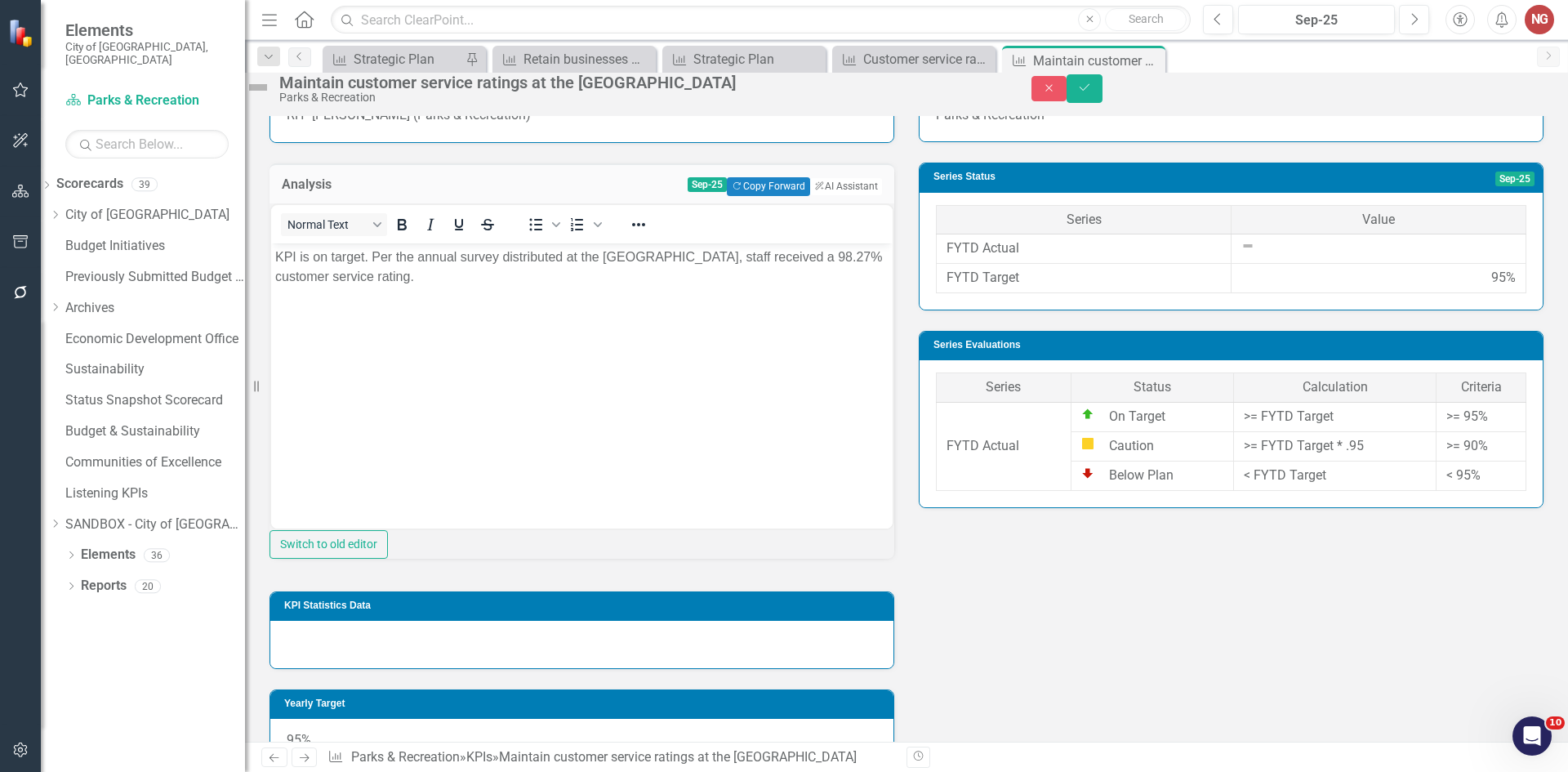
scroll to position [165, 0]
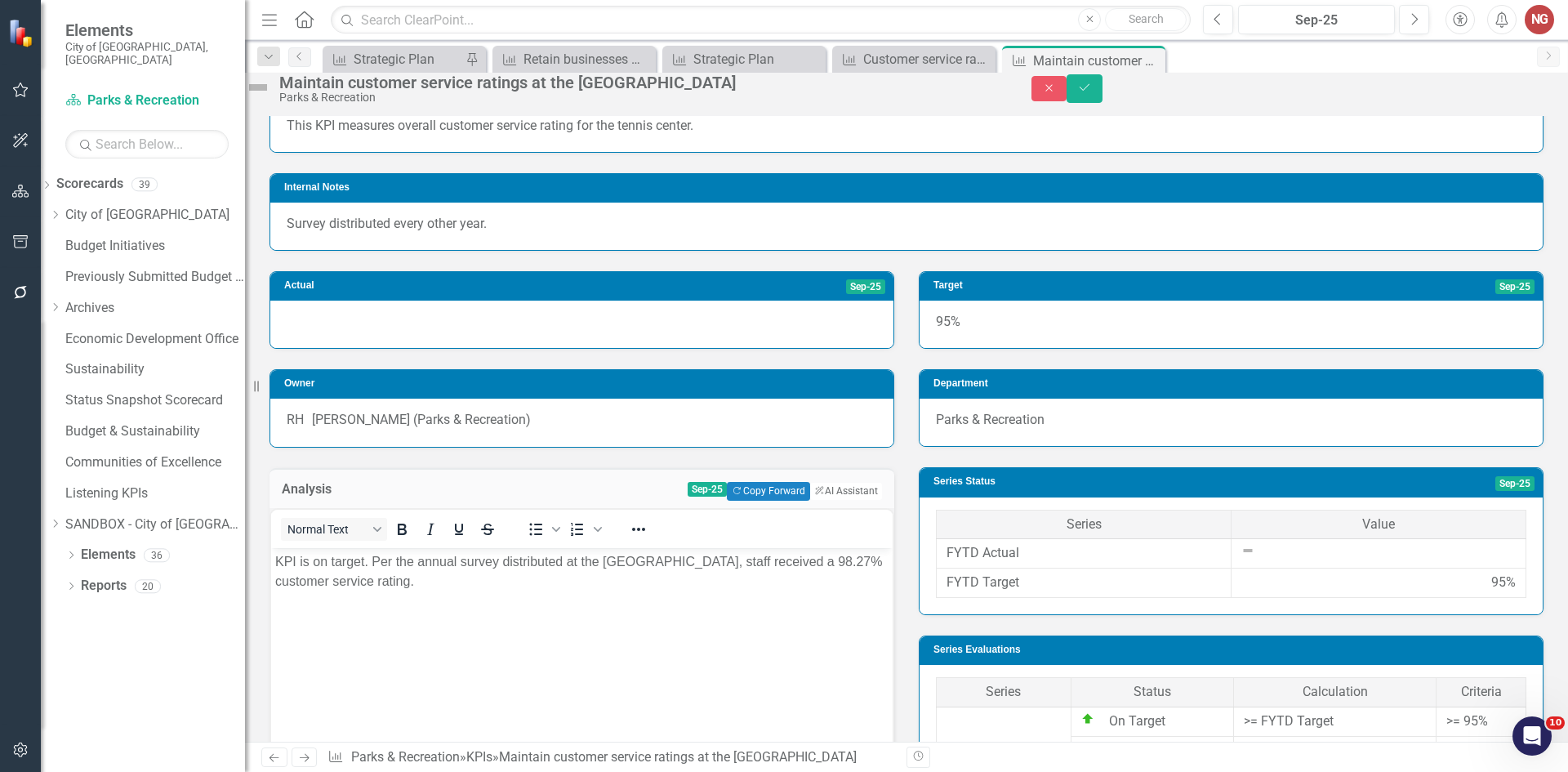
type textarea "99.99"
drag, startPoint x: 810, startPoint y: 560, endPoint x: 787, endPoint y: 560, distance: 23.0
click at [787, 560] on p "KPI is on target. Per the annual survey distributed at the [GEOGRAPHIC_DATA], s…" at bounding box center [582, 570] width 614 height 39
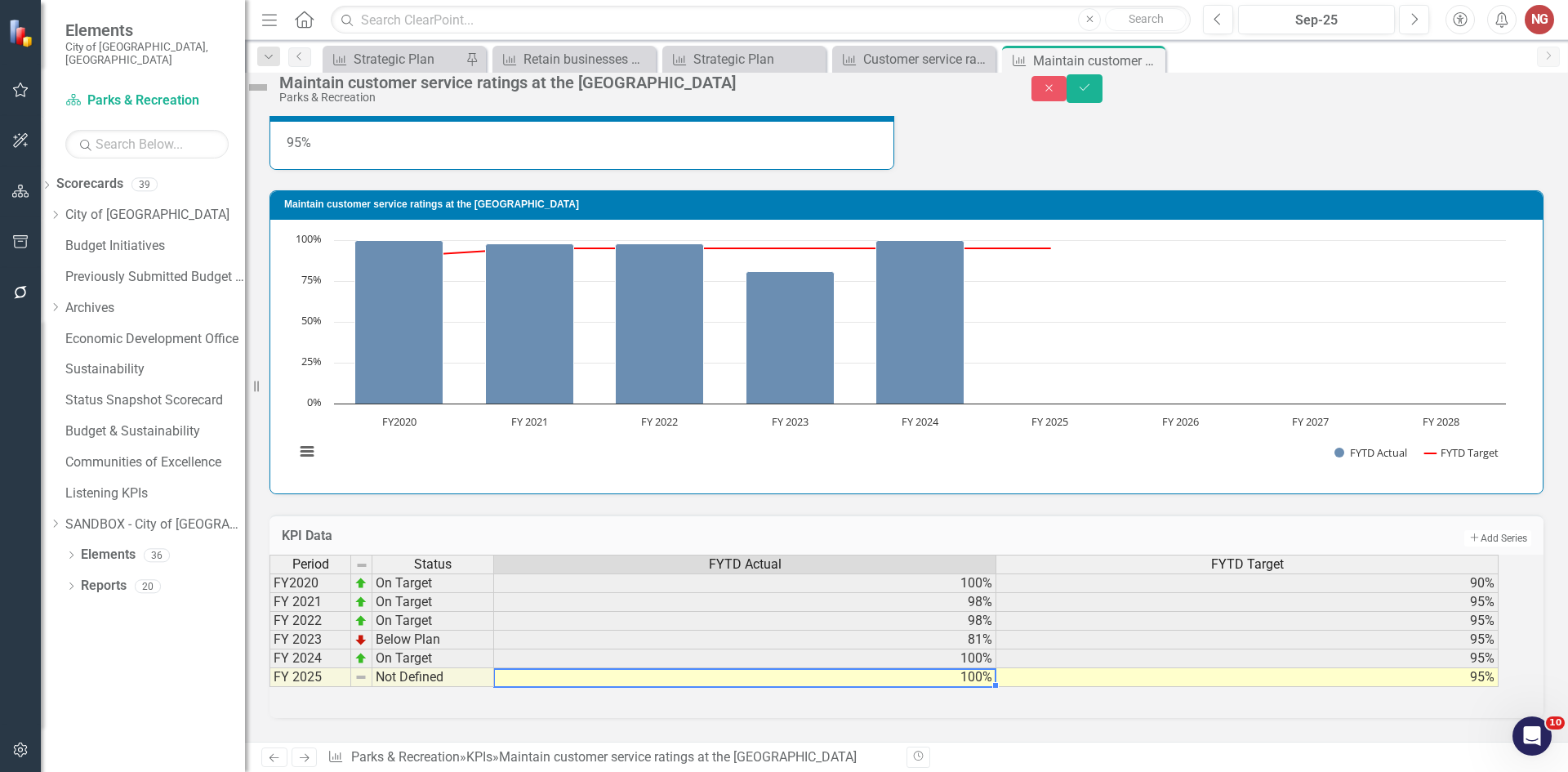
scroll to position [502, 0]
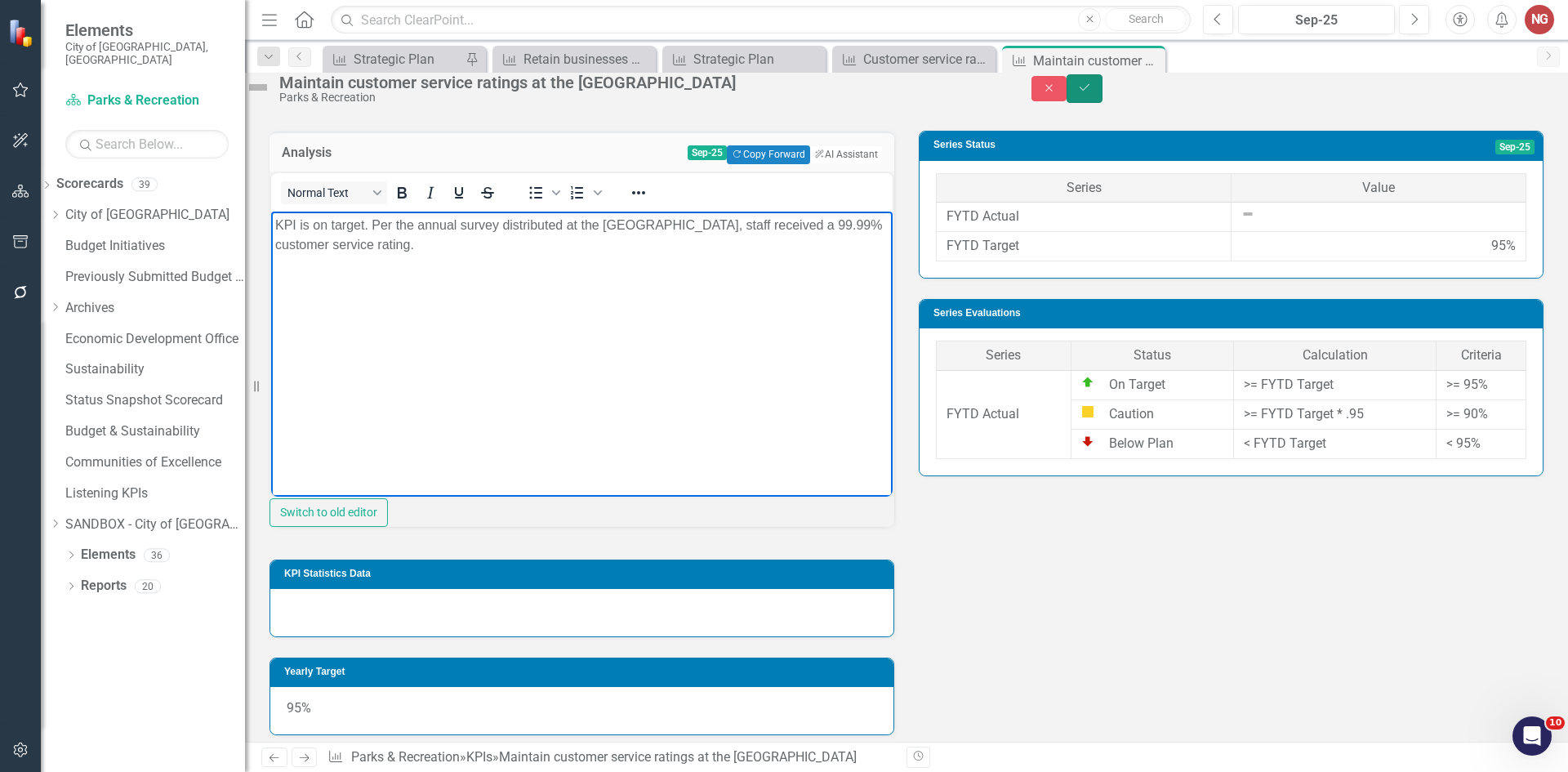
click at [1092, 93] on icon "Save" at bounding box center [1085, 87] width 15 height 11
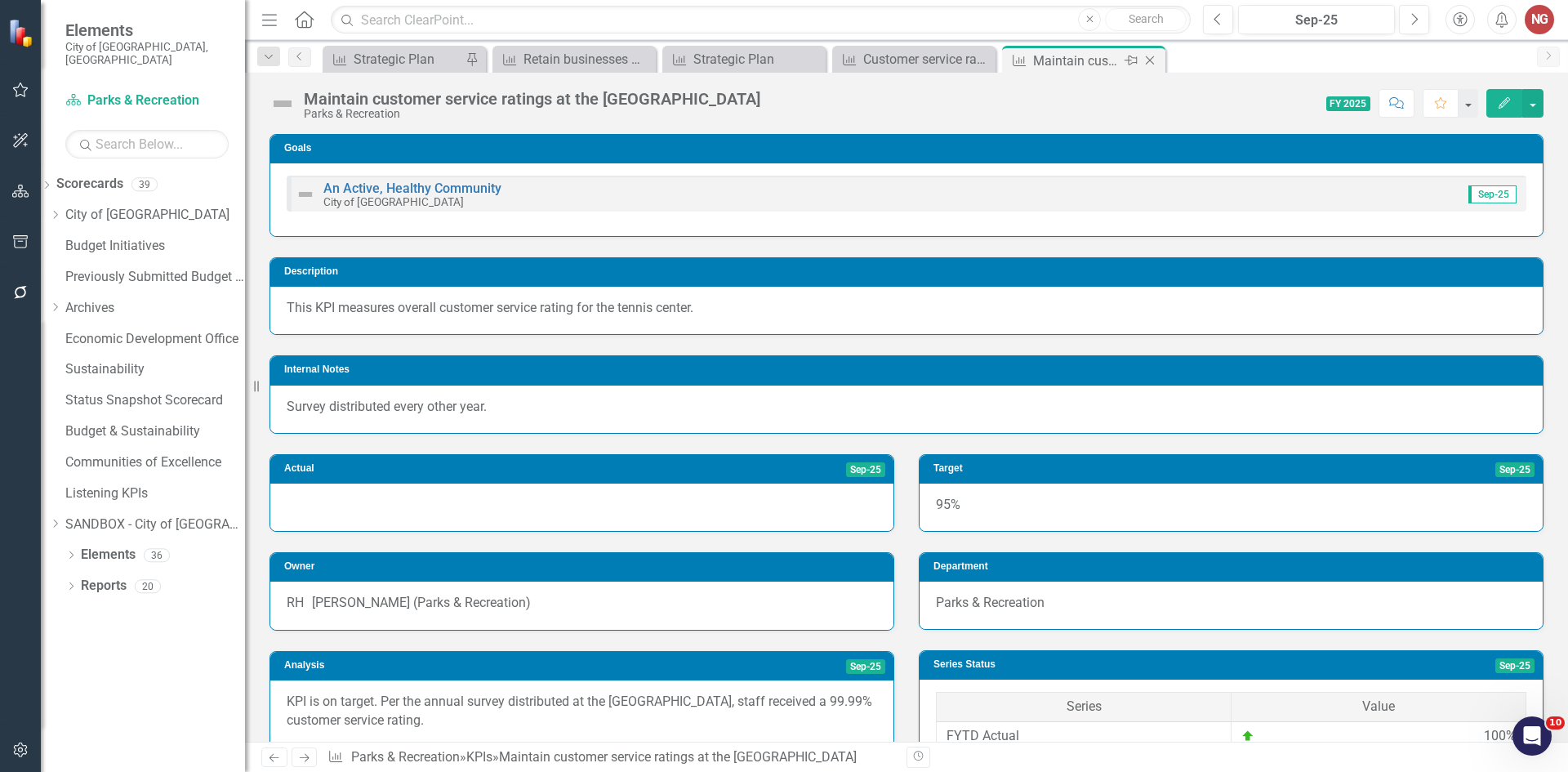
click at [1154, 63] on icon "Close" at bounding box center [1150, 60] width 17 height 13
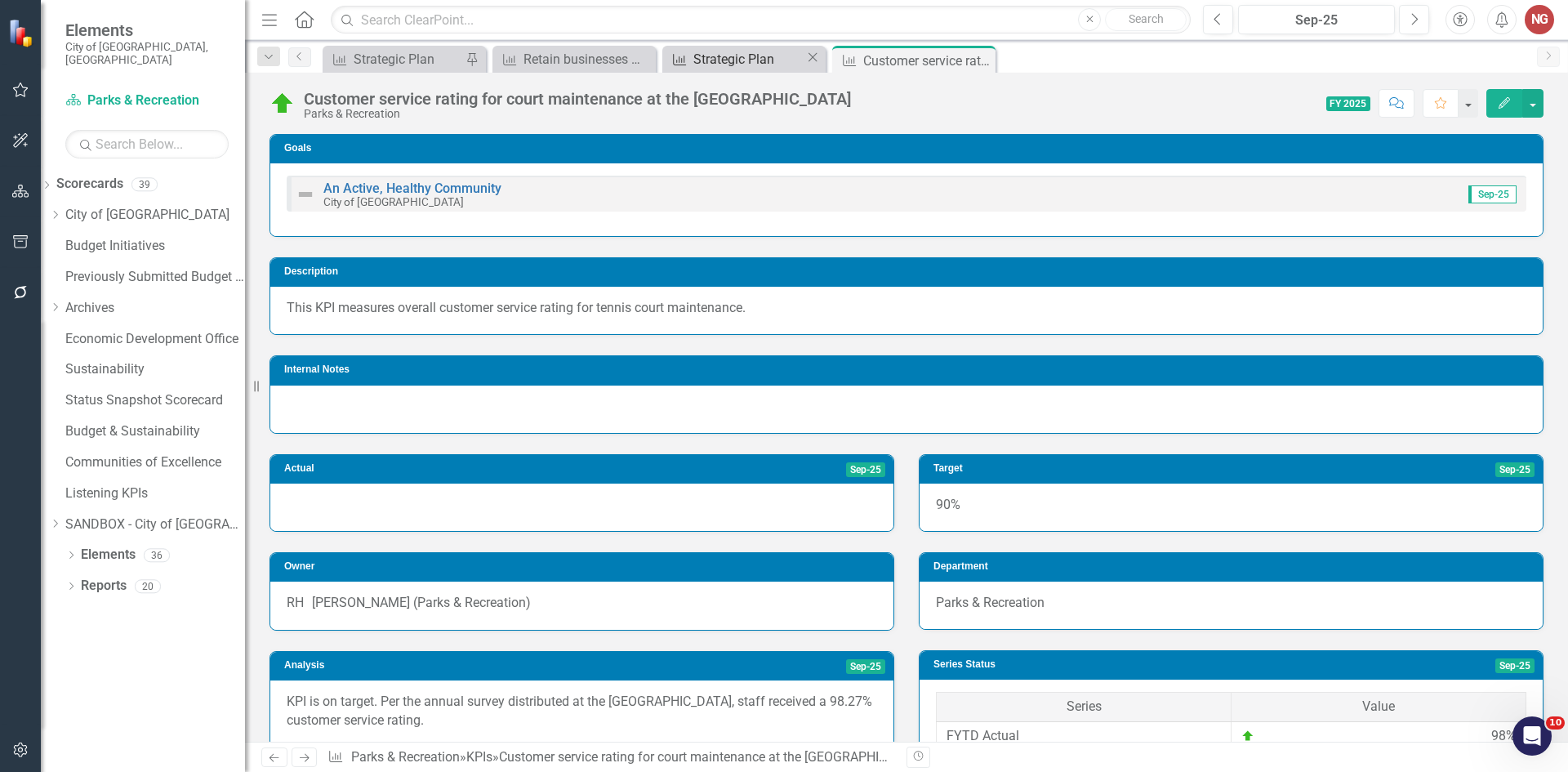
click at [723, 57] on div "Strategic Plan" at bounding box center [749, 58] width 112 height 20
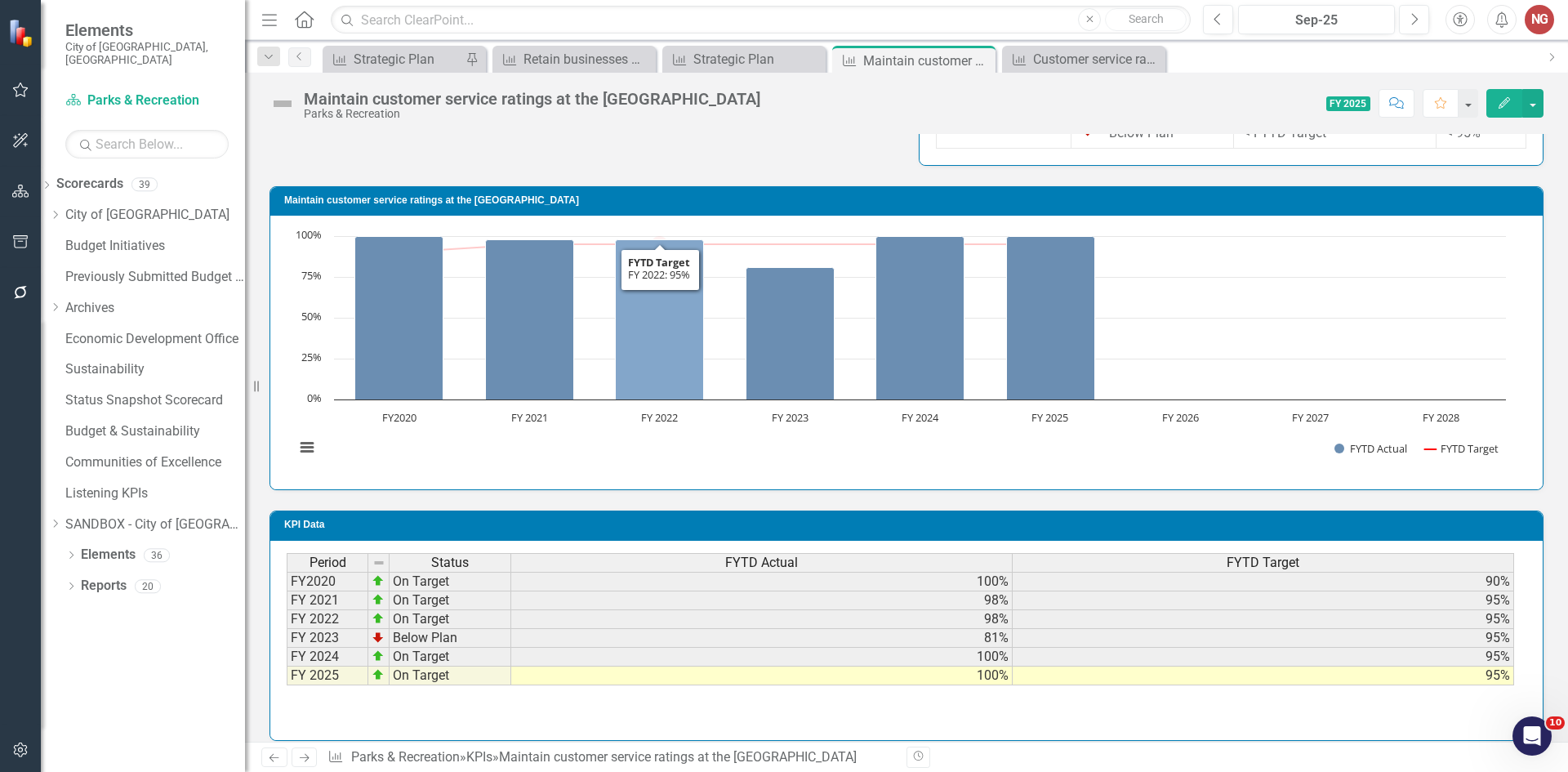
scroll to position [845, 0]
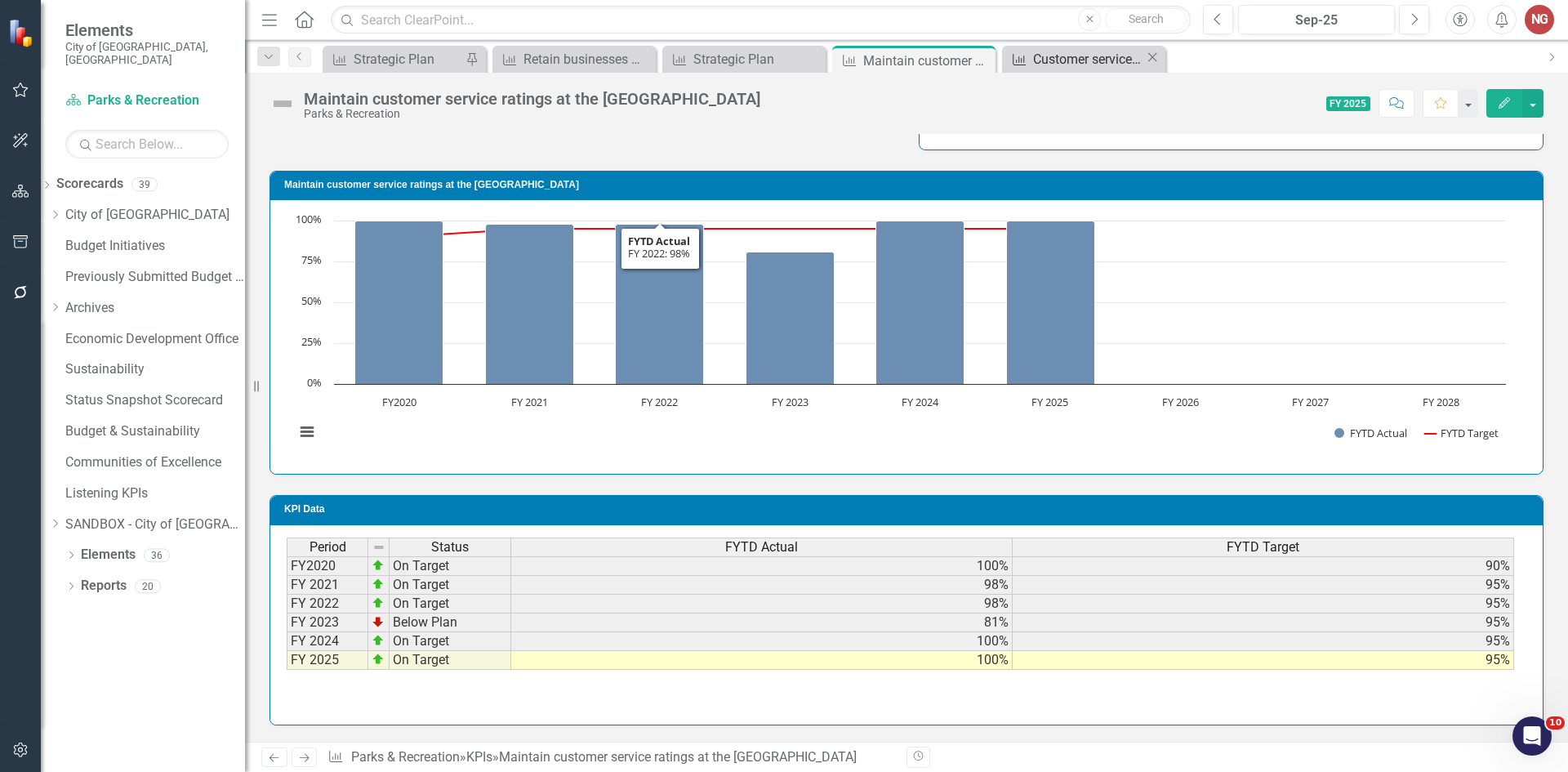
click at [1085, 57] on div "Customer service rating for court maintenance at the [GEOGRAPHIC_DATA]" at bounding box center [1089, 58] width 112 height 20
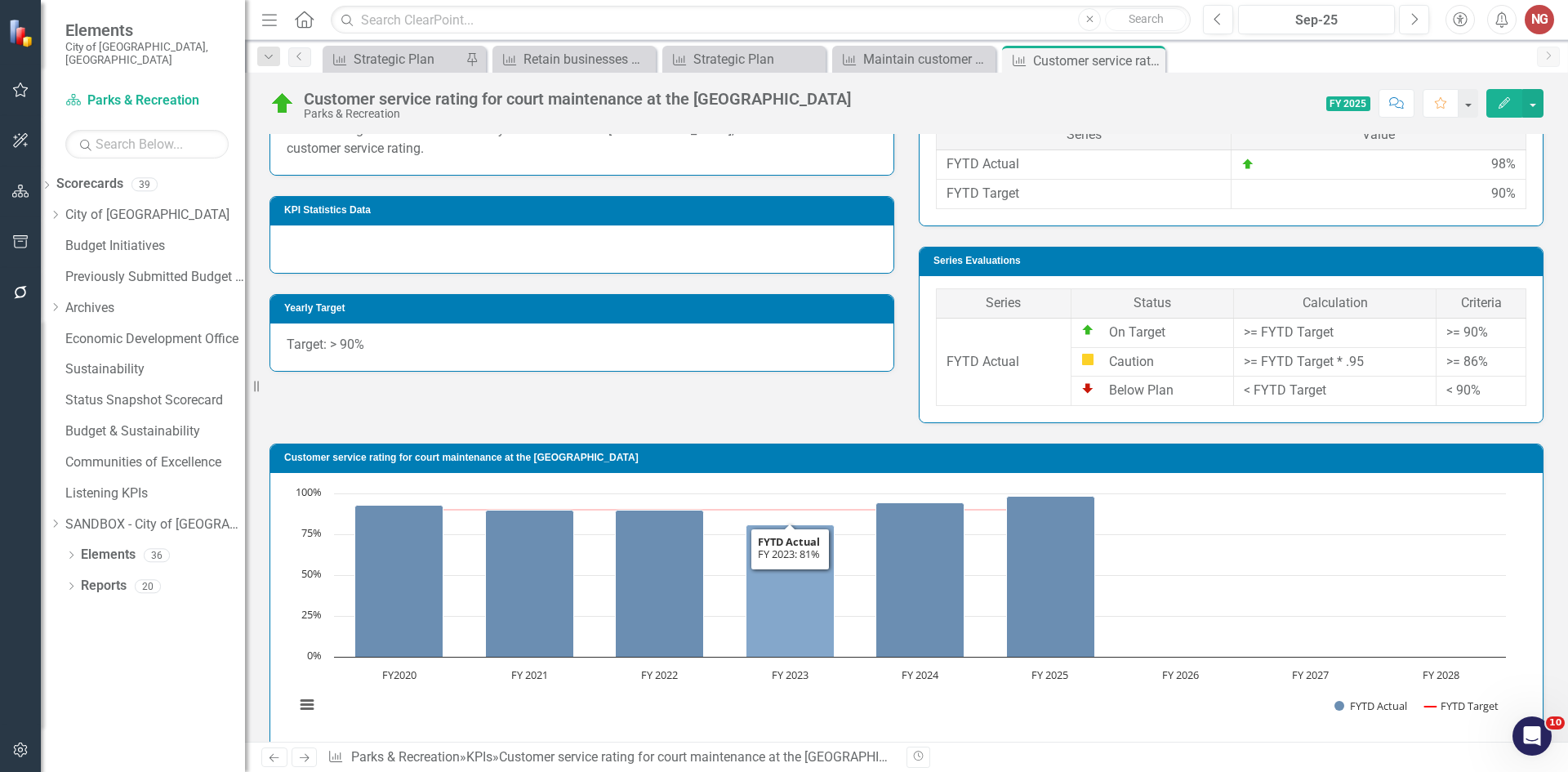
scroll to position [845, 0]
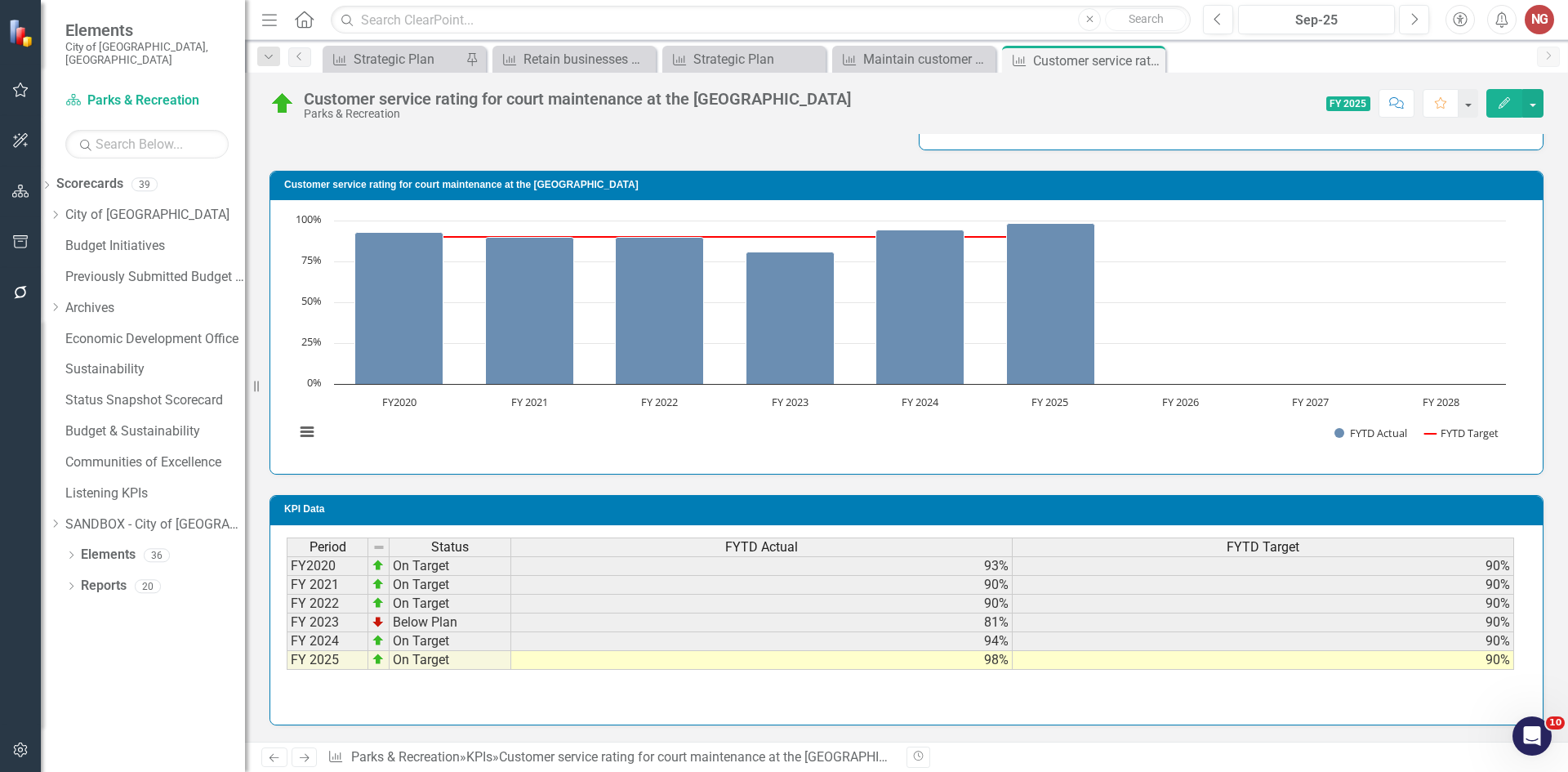
click at [970, 659] on td "98%" at bounding box center [761, 661] width 502 height 19
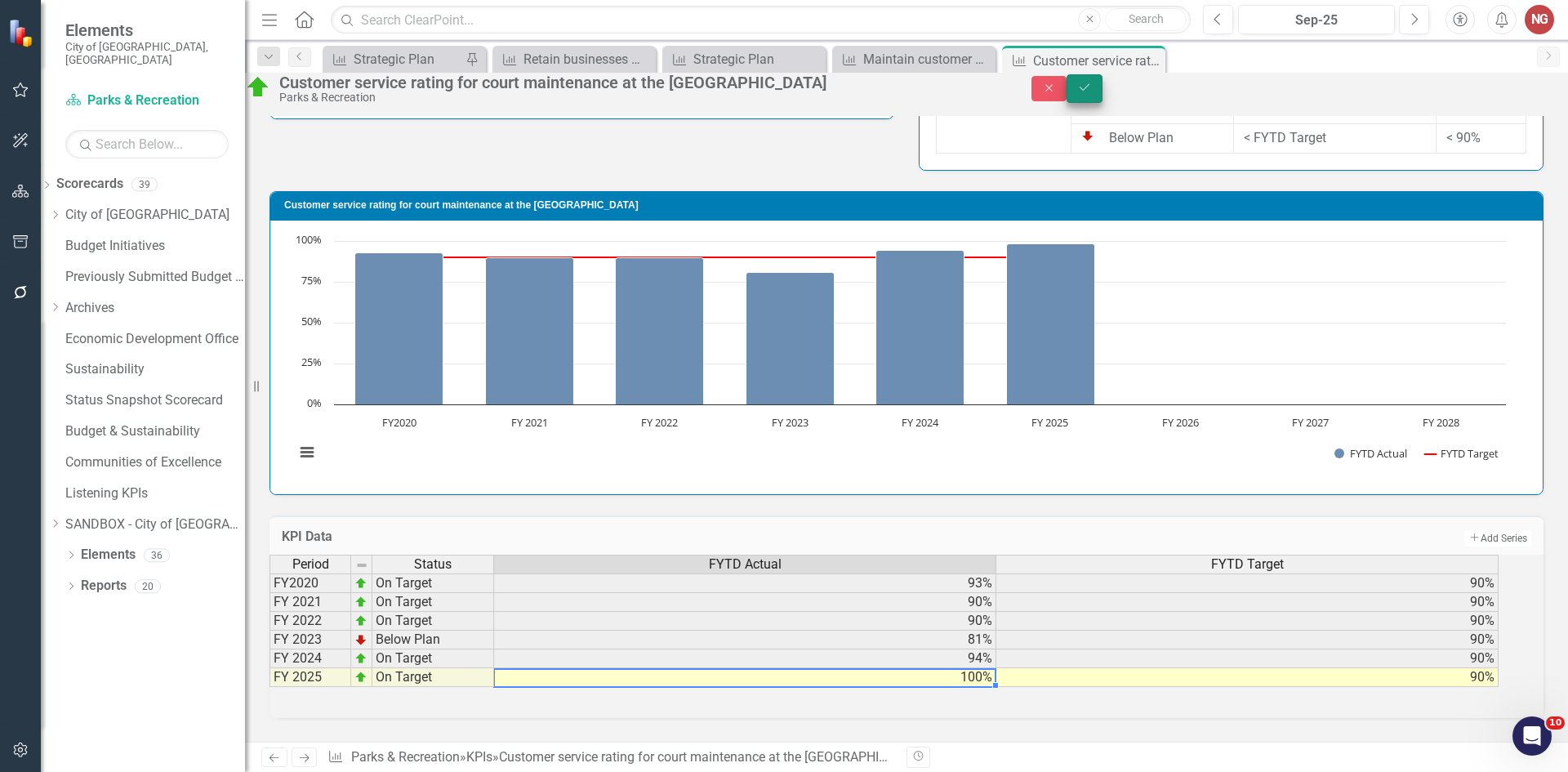
type textarea "100"
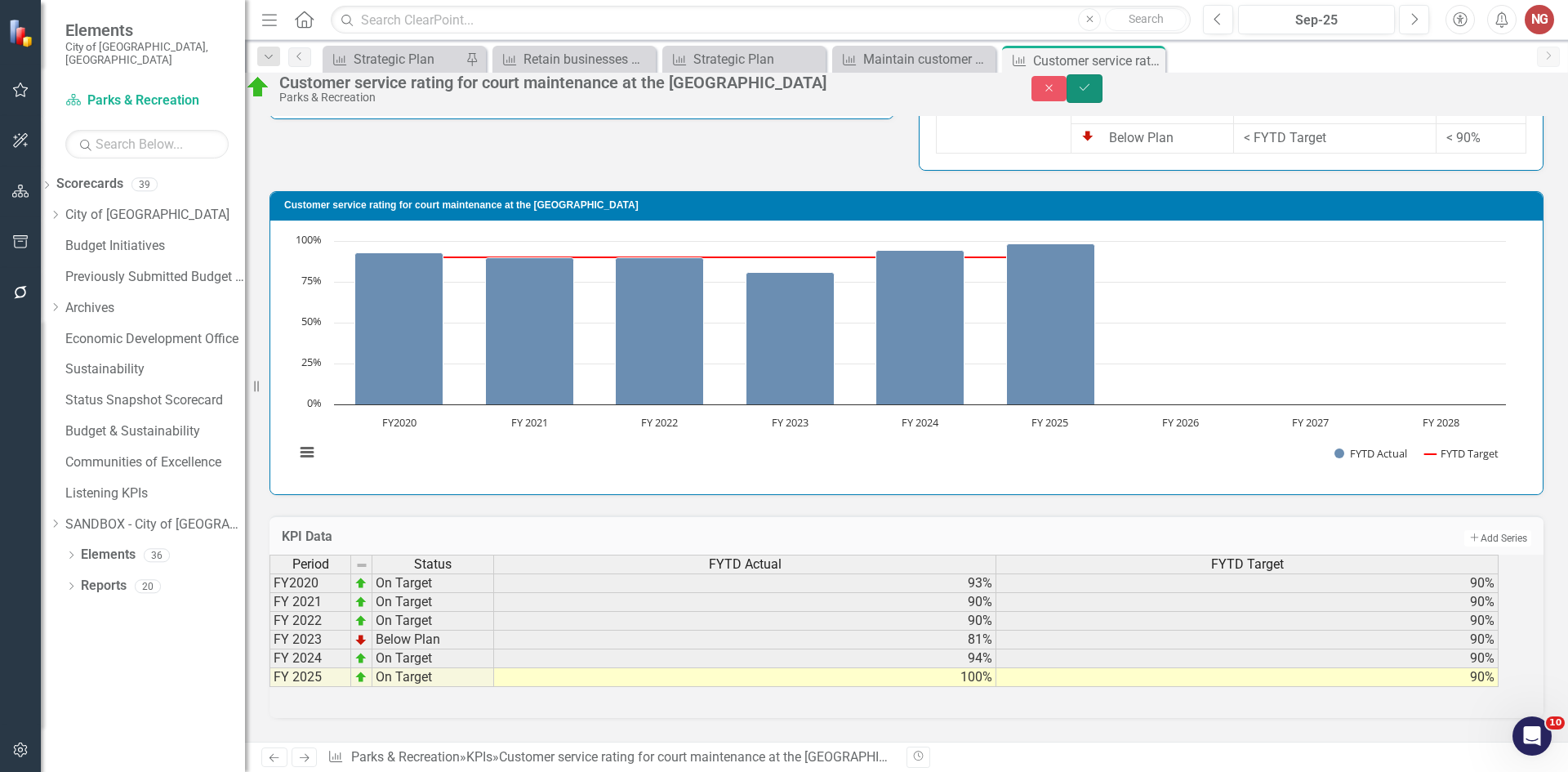
click at [1103, 99] on button "Save" at bounding box center [1084, 89] width 36 height 29
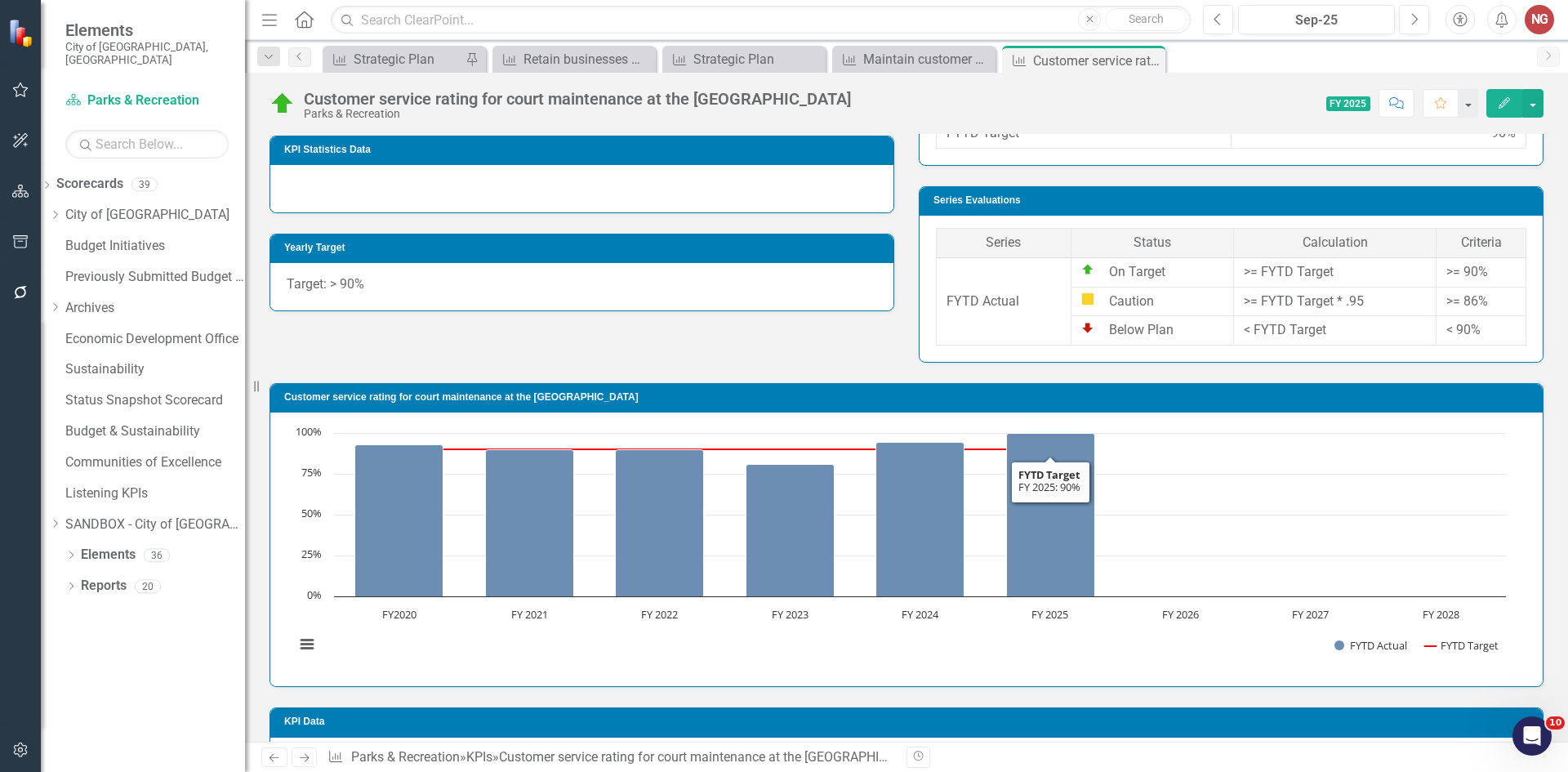
scroll to position [273, 0]
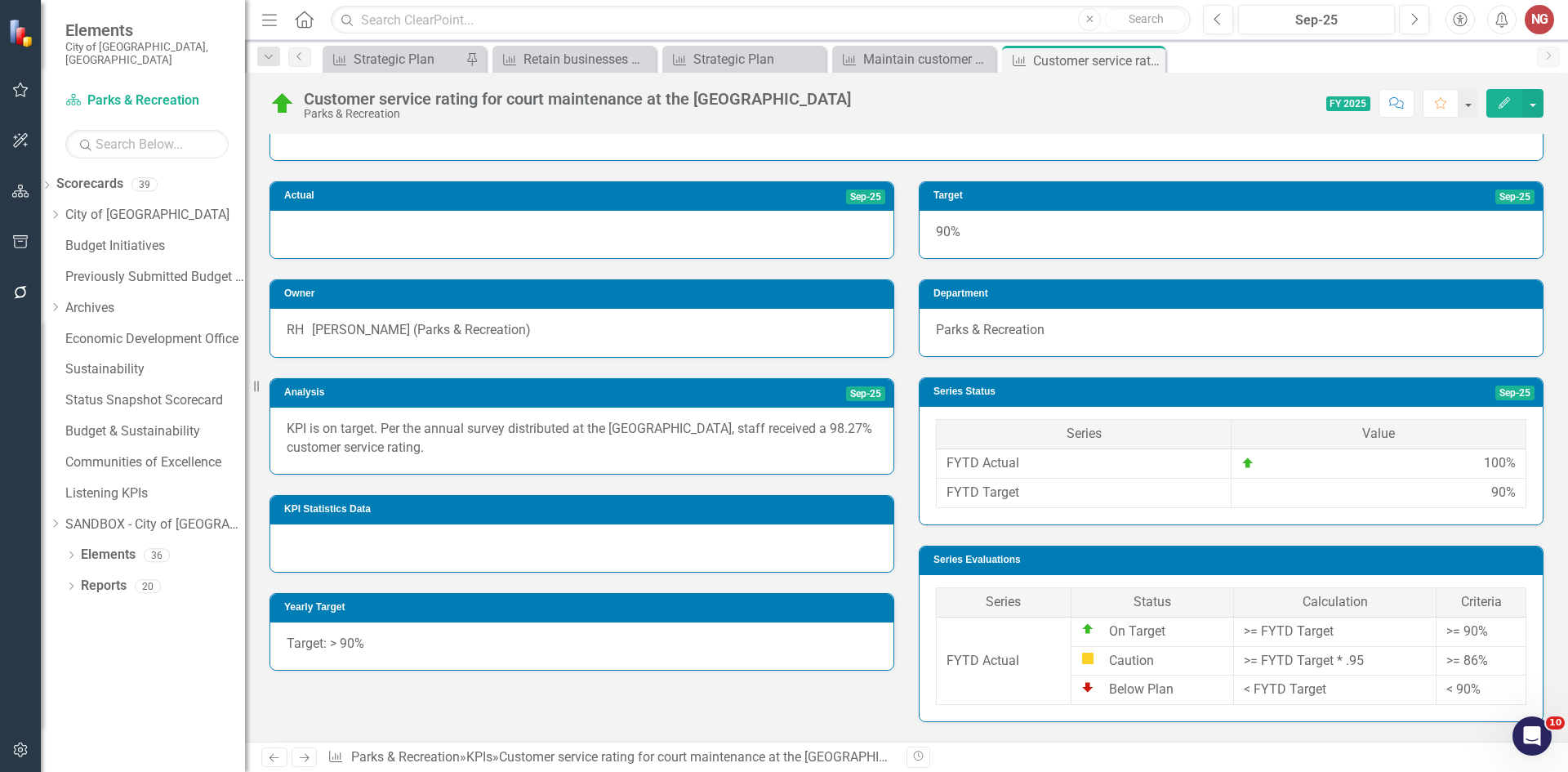
click at [687, 433] on p "KPI is on target. Per the annual survey distributed at the [GEOGRAPHIC_DATA], s…" at bounding box center [581, 438] width 590 height 37
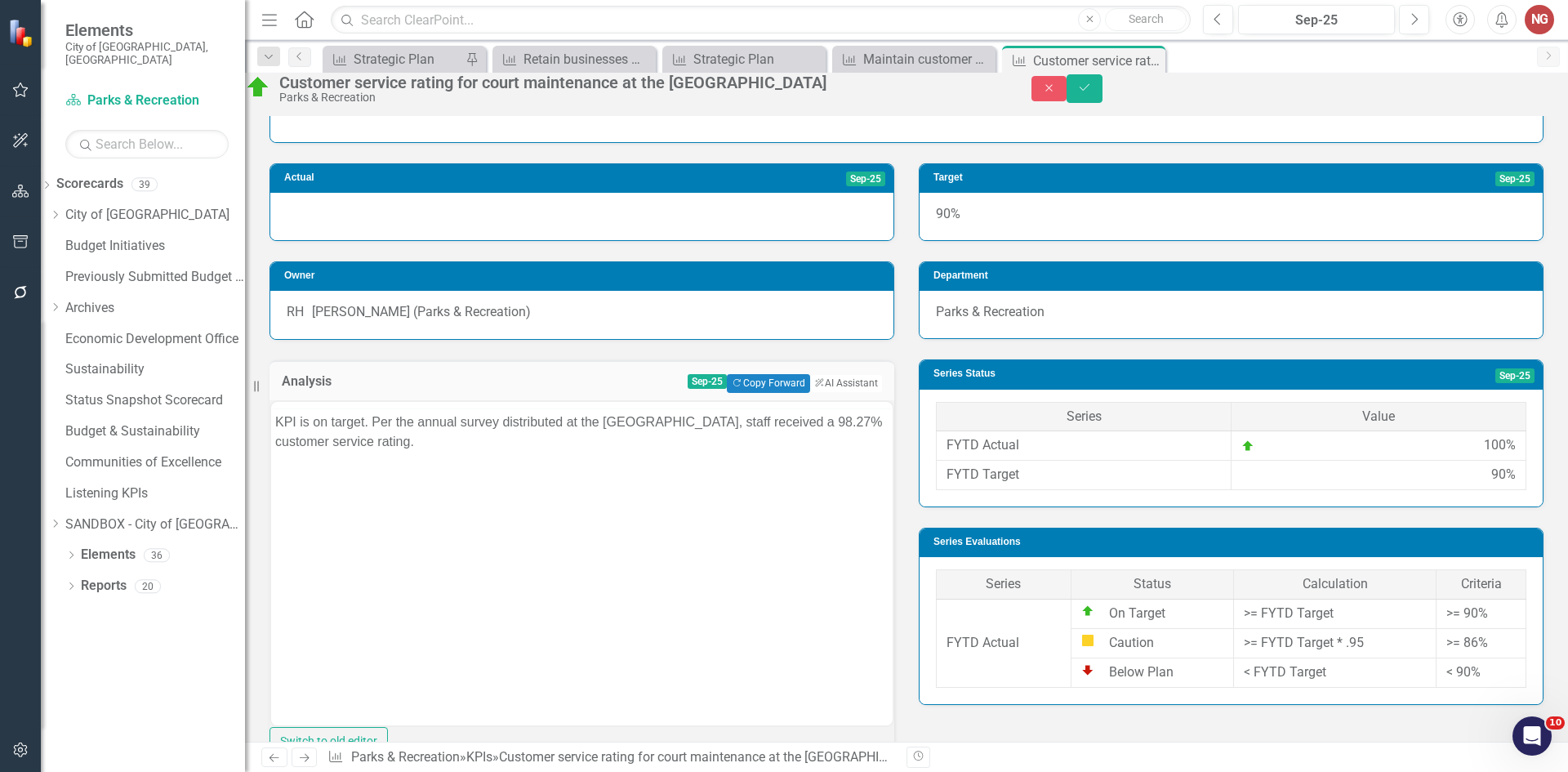
click at [687, 433] on div "<p>KPI is on target. Per the annual survey distributed at the [GEOGRAPHIC_DATA]…" at bounding box center [581, 577] width 625 height 356
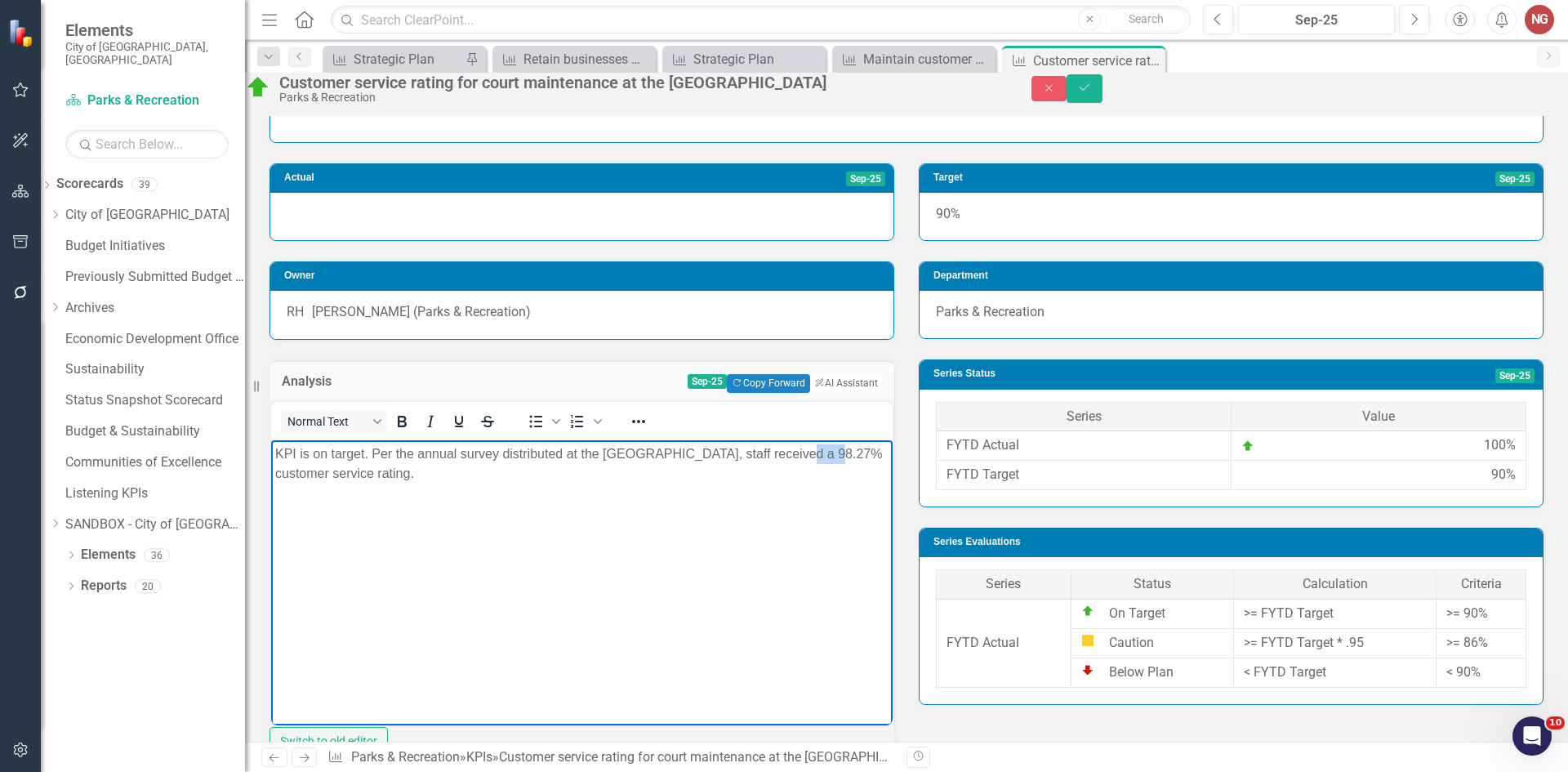
drag, startPoint x: 780, startPoint y: 449, endPoint x: 814, endPoint y: 446, distance: 34.1
click at [814, 446] on p "KPI is on target. Per the annual survey distributed at the [GEOGRAPHIC_DATA], s…" at bounding box center [582, 463] width 614 height 39
drag, startPoint x: 404, startPoint y: 472, endPoint x: 481, endPoint y: 441, distance: 83.0
click at [422, 464] on p "KPI is on target. Per the annual survey distributed at the [GEOGRAPHIC_DATA], s…" at bounding box center [582, 463] width 614 height 39
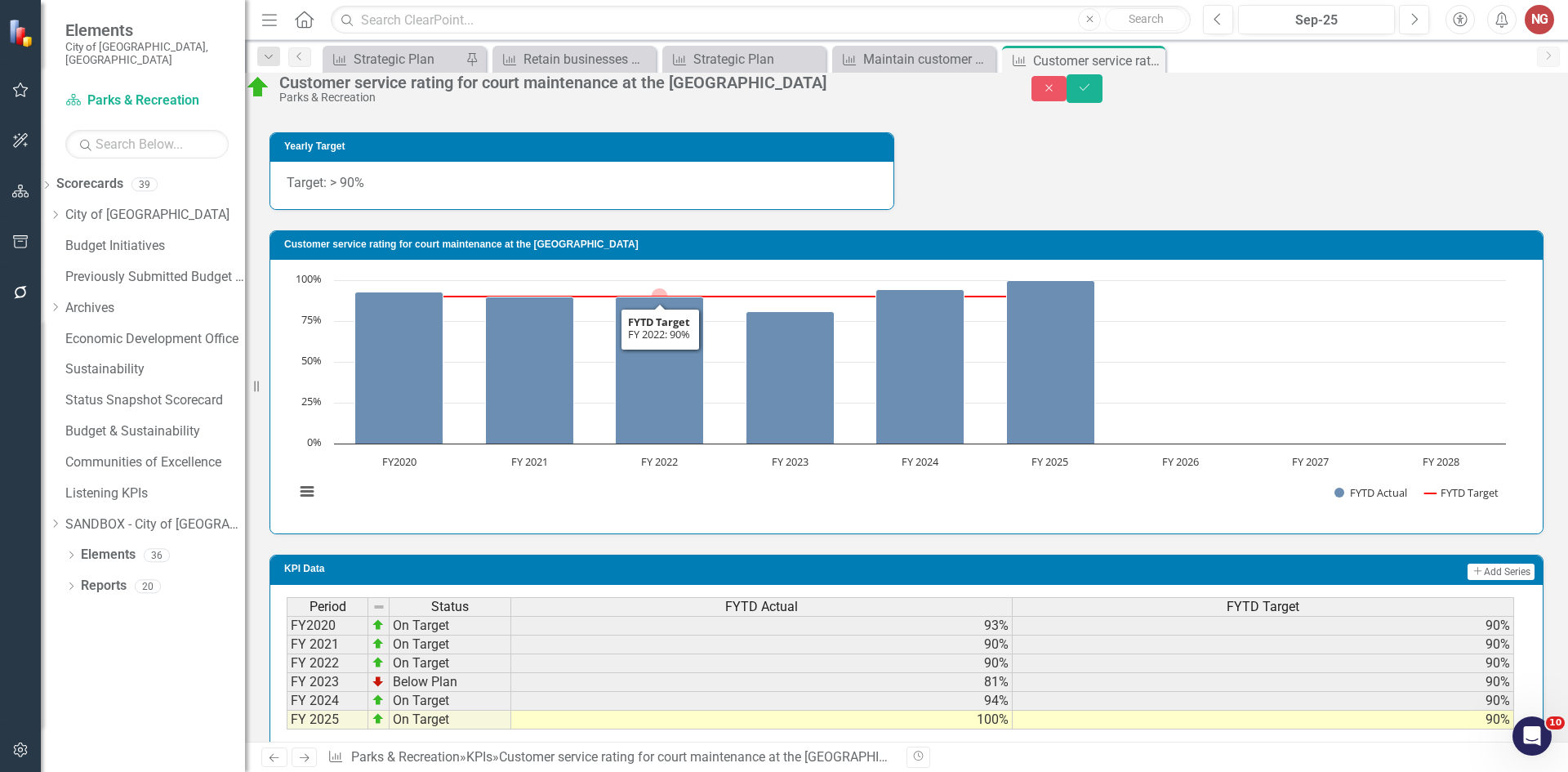
scroll to position [1146, 0]
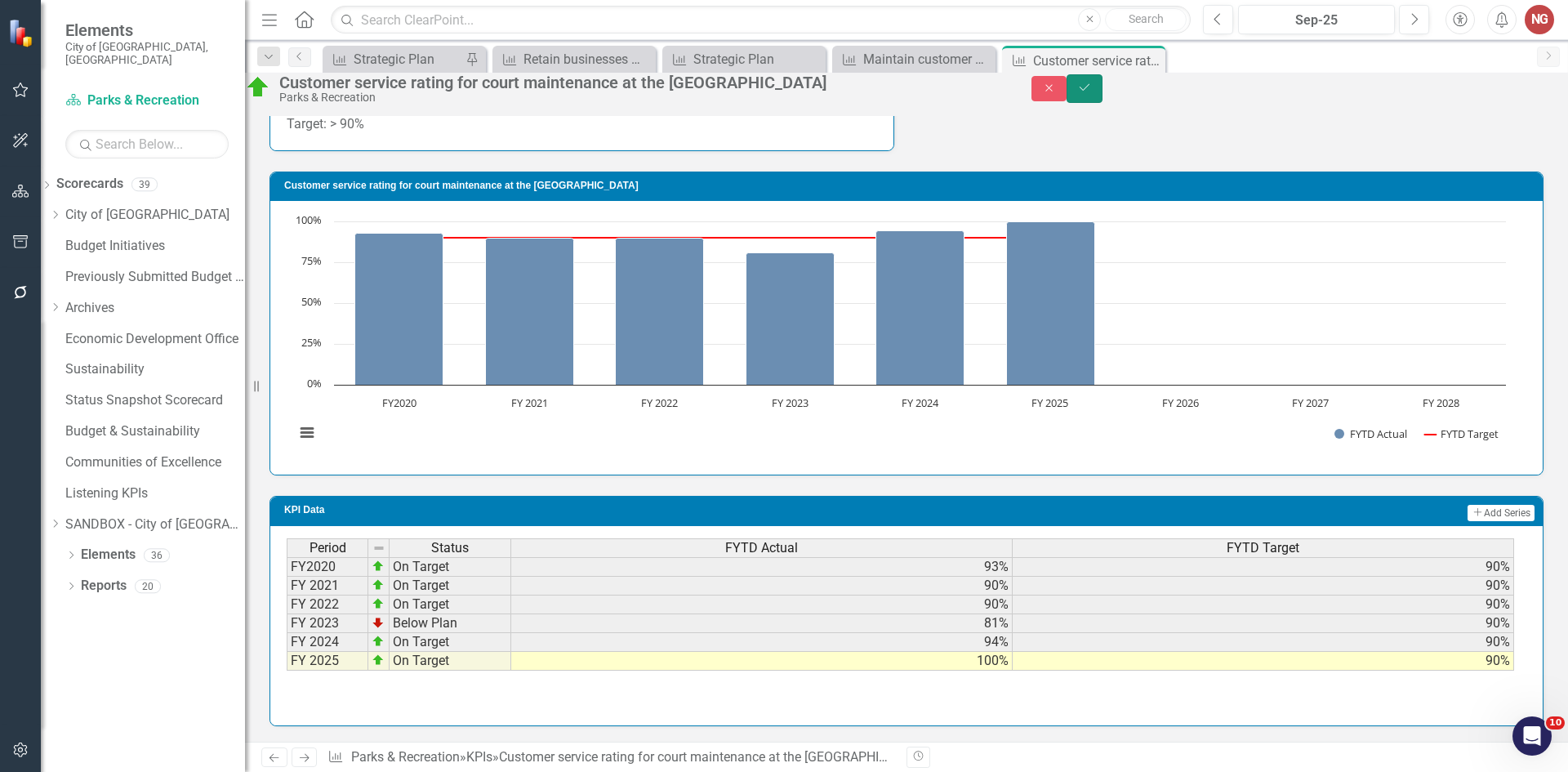
click at [1092, 92] on icon "Save" at bounding box center [1085, 87] width 15 height 11
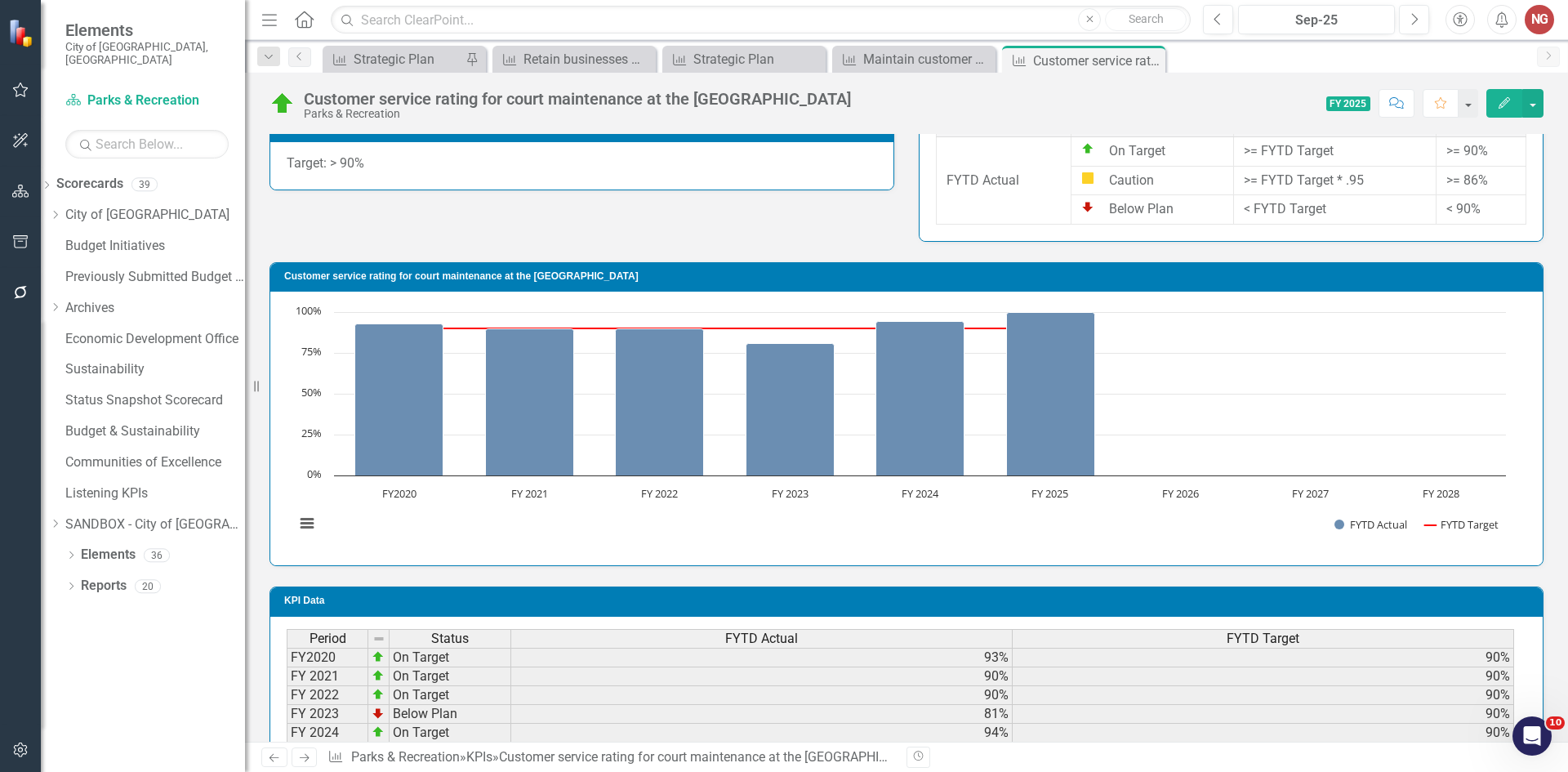
scroll to position [845, 0]
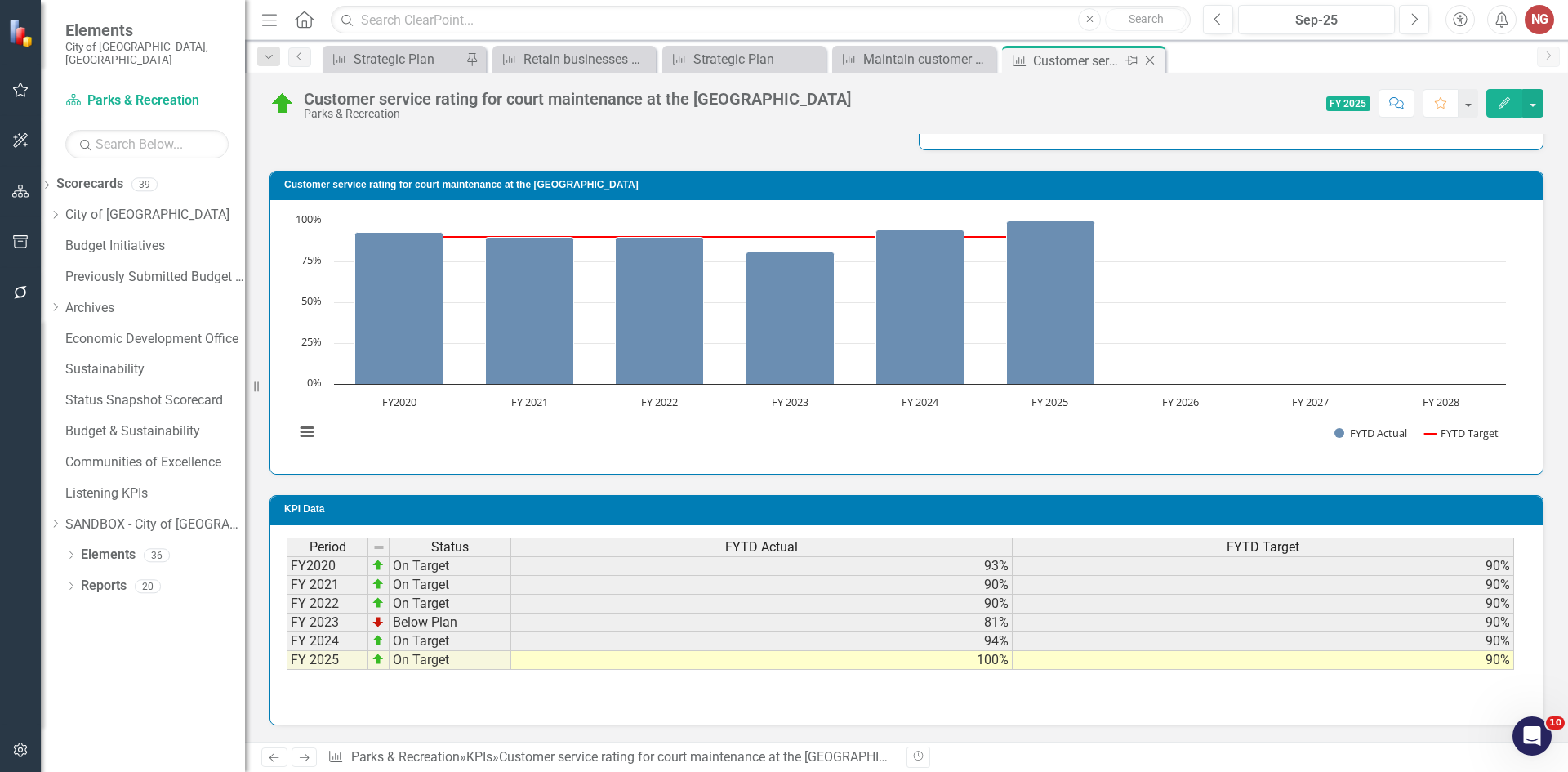
click at [1147, 61] on icon "Close" at bounding box center [1150, 60] width 17 height 13
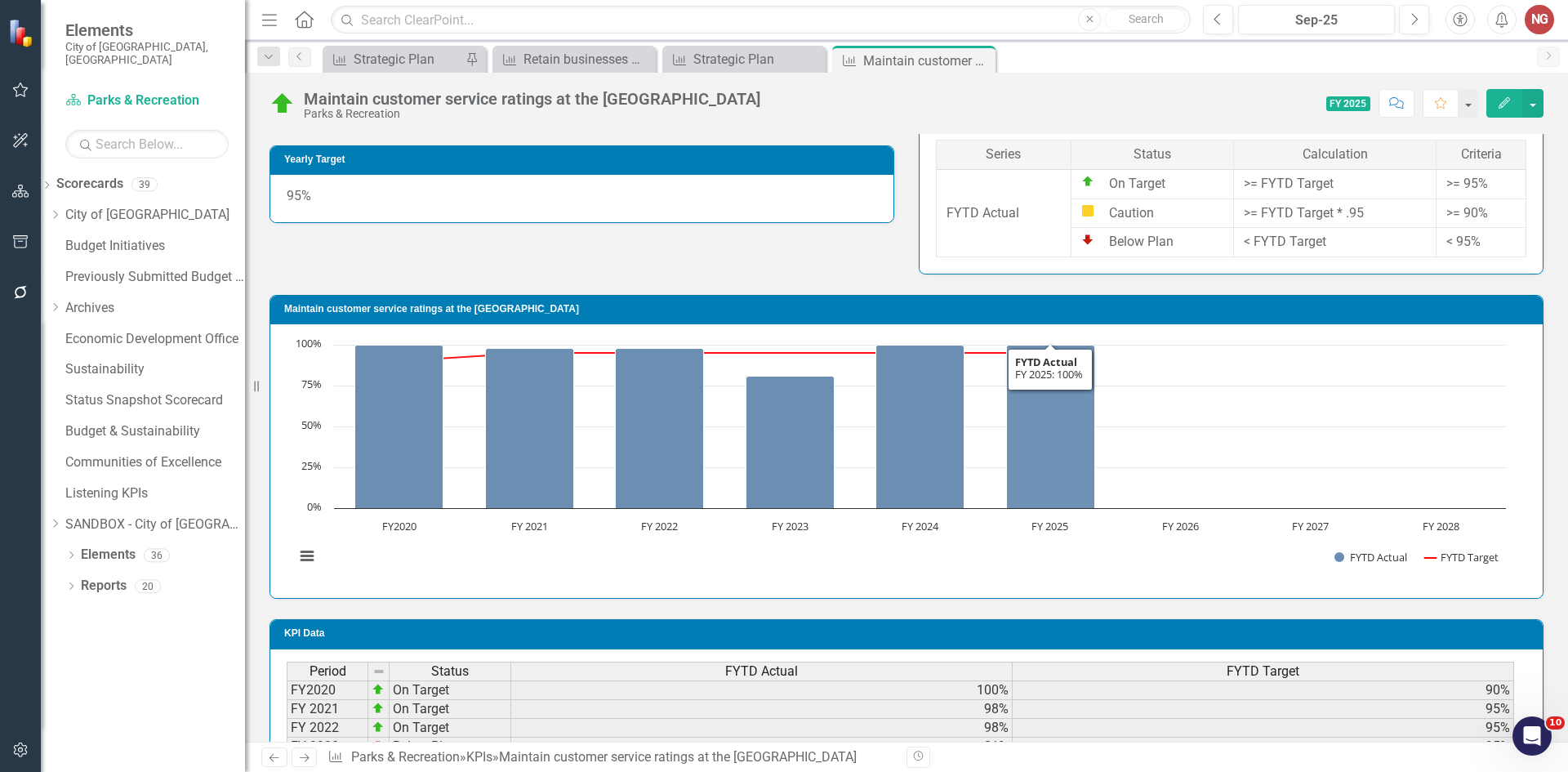
scroll to position [845, 0]
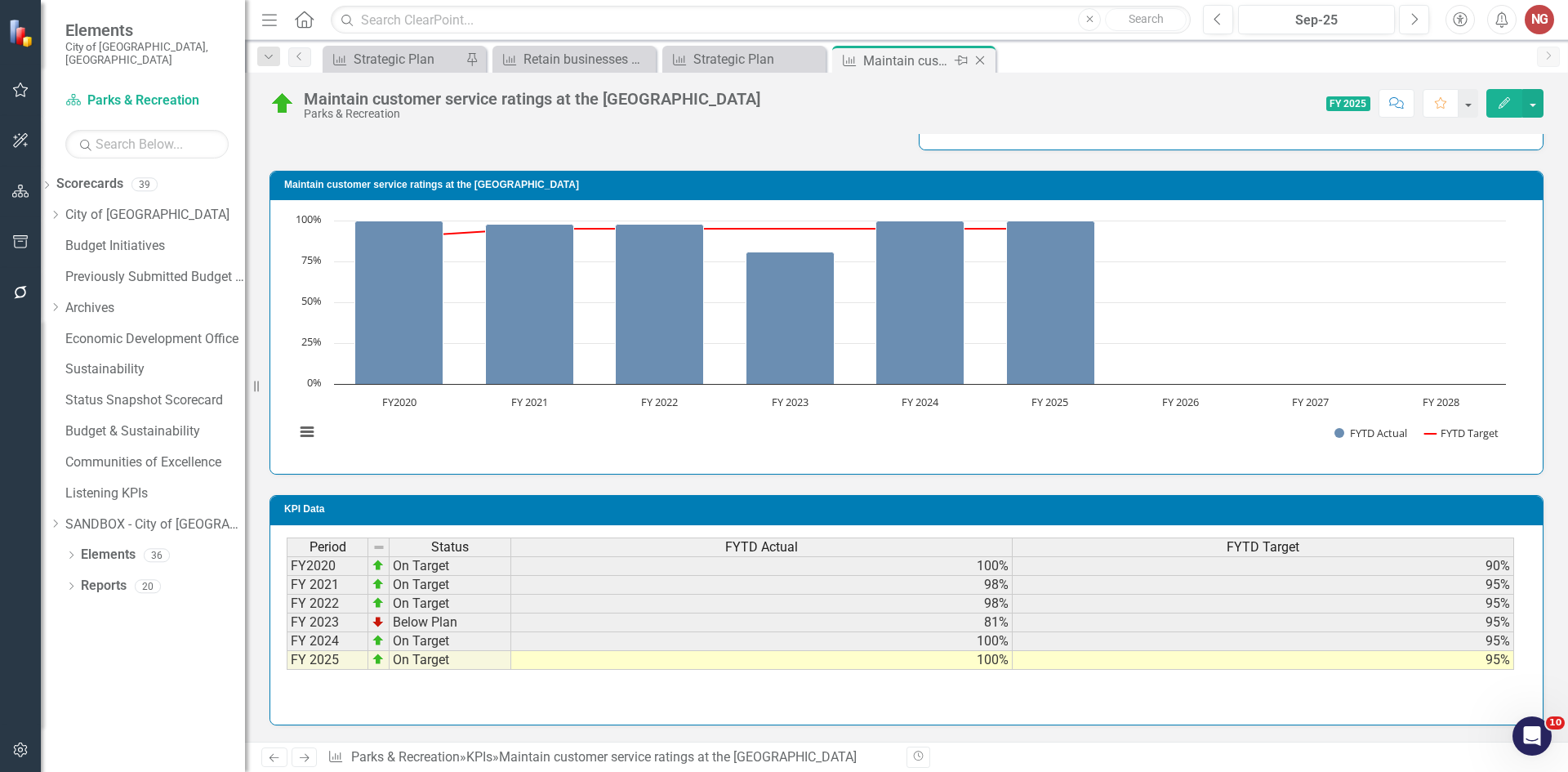
click at [978, 61] on icon "Close" at bounding box center [980, 60] width 17 height 13
